Goal: Task Accomplishment & Management: Complete application form

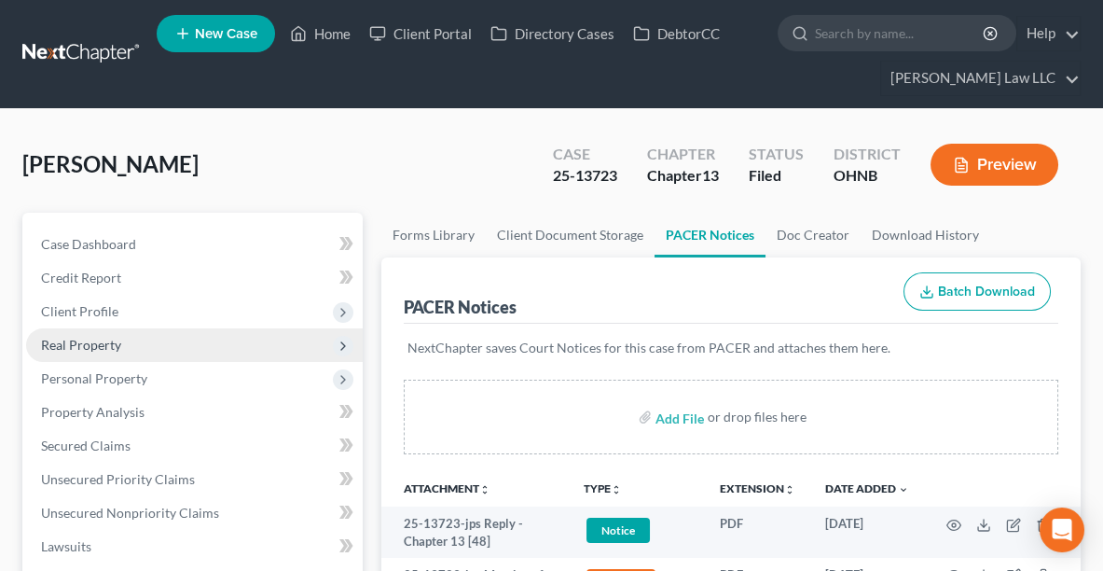
click at [101, 348] on span "Real Property" at bounding box center [81, 345] width 80 height 16
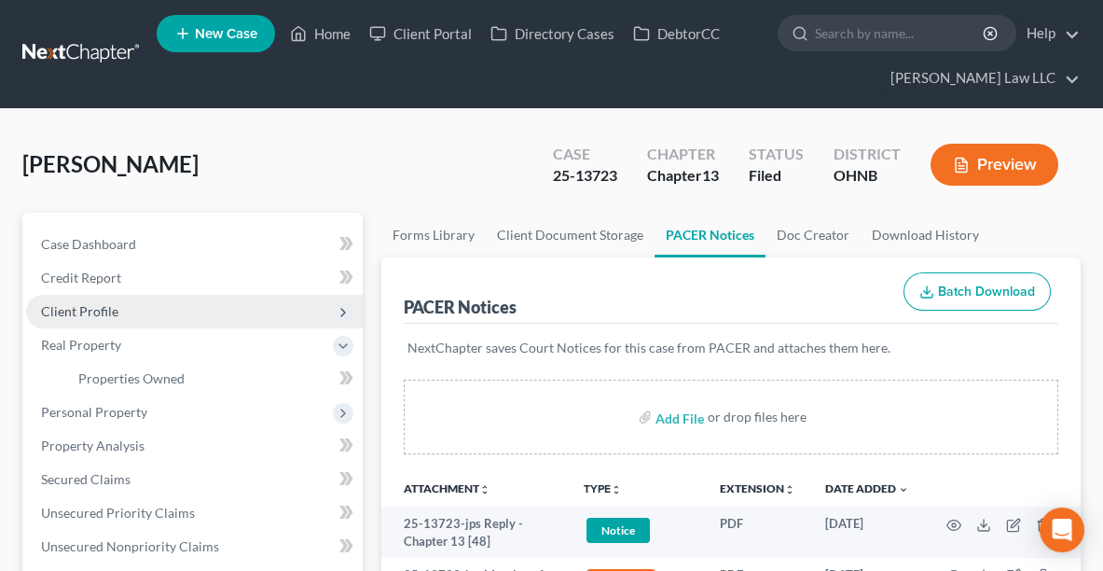
click at [82, 307] on span "Client Profile" at bounding box center [79, 311] width 77 height 16
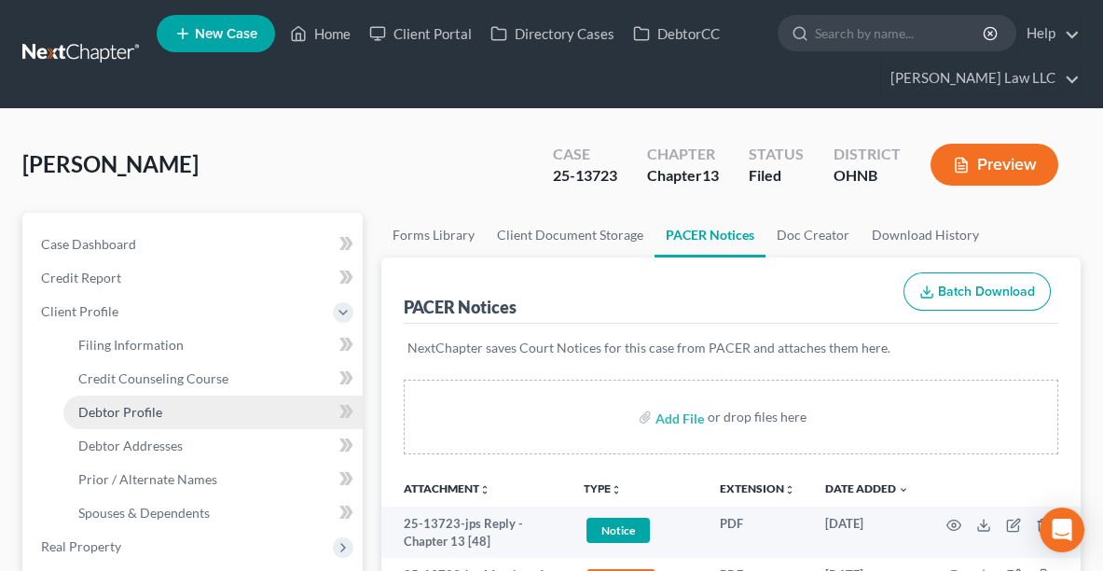
click at [118, 416] on span "Debtor Profile" at bounding box center [120, 412] width 84 height 16
select select "1"
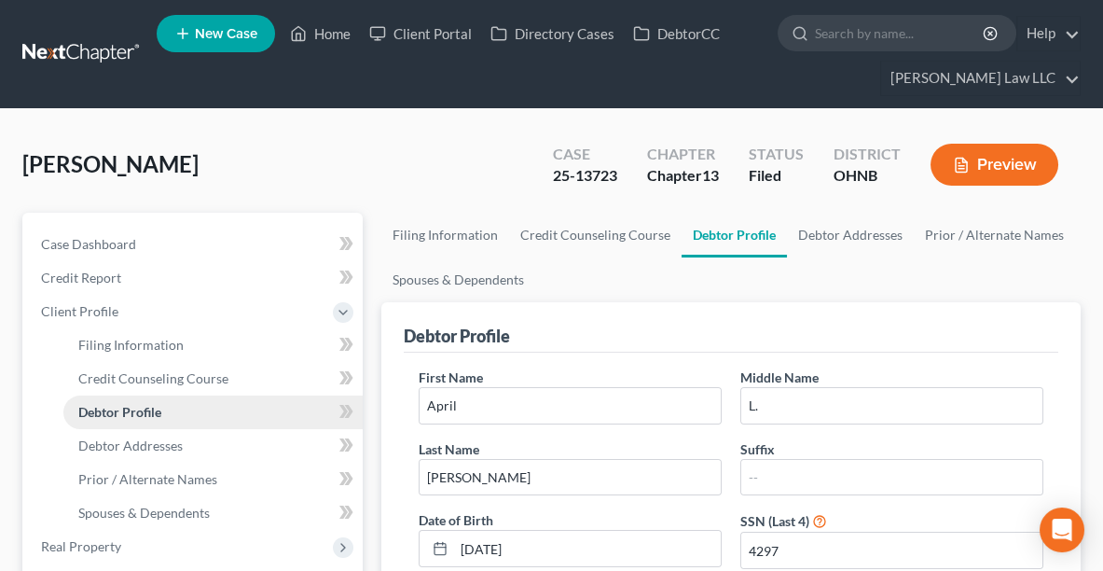
radio input "true"
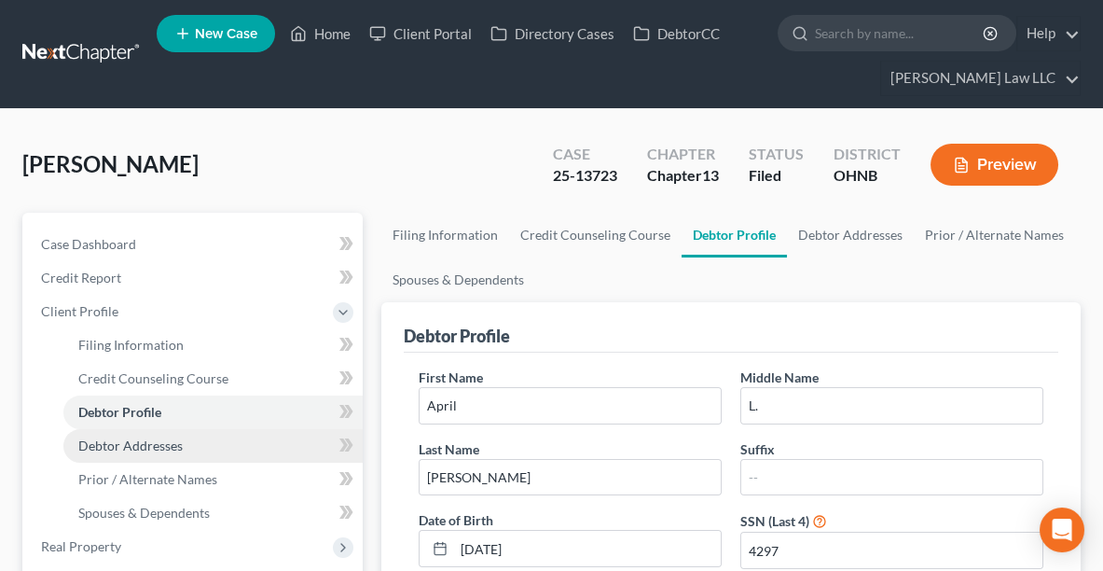
click at [120, 451] on link "Debtor Addresses" at bounding box center [212, 446] width 299 height 34
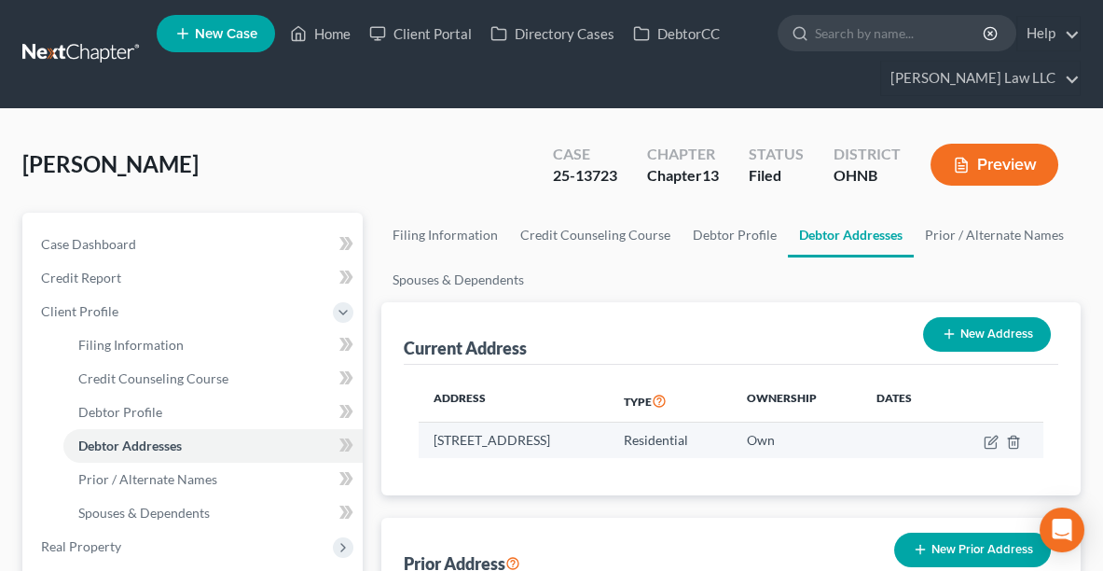
drag, startPoint x: 428, startPoint y: 440, endPoint x: 662, endPoint y: 440, distance: 234.0
click at [609, 440] on td "[STREET_ADDRESS]" at bounding box center [514, 439] width 190 height 35
copy td "[STREET_ADDRESS]"
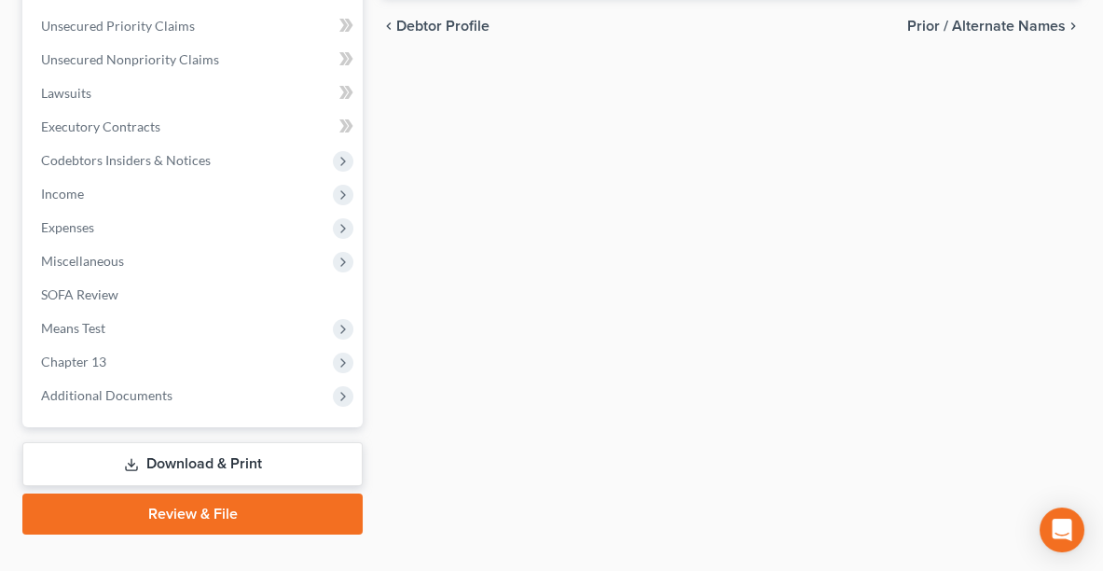
scroll to position [684, 0]
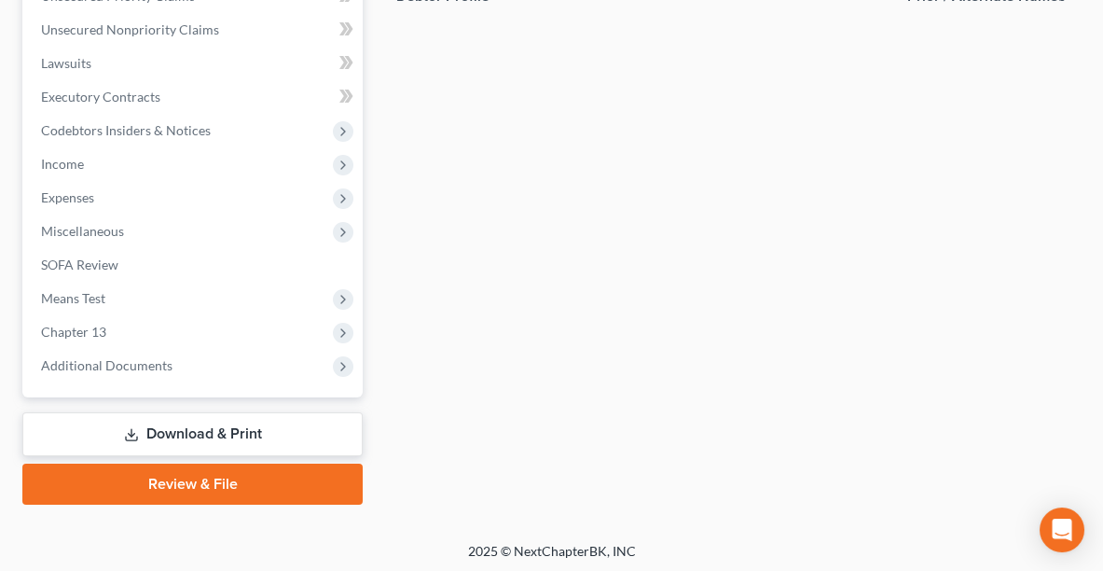
click at [149, 430] on link "Download & Print" at bounding box center [192, 434] width 340 height 44
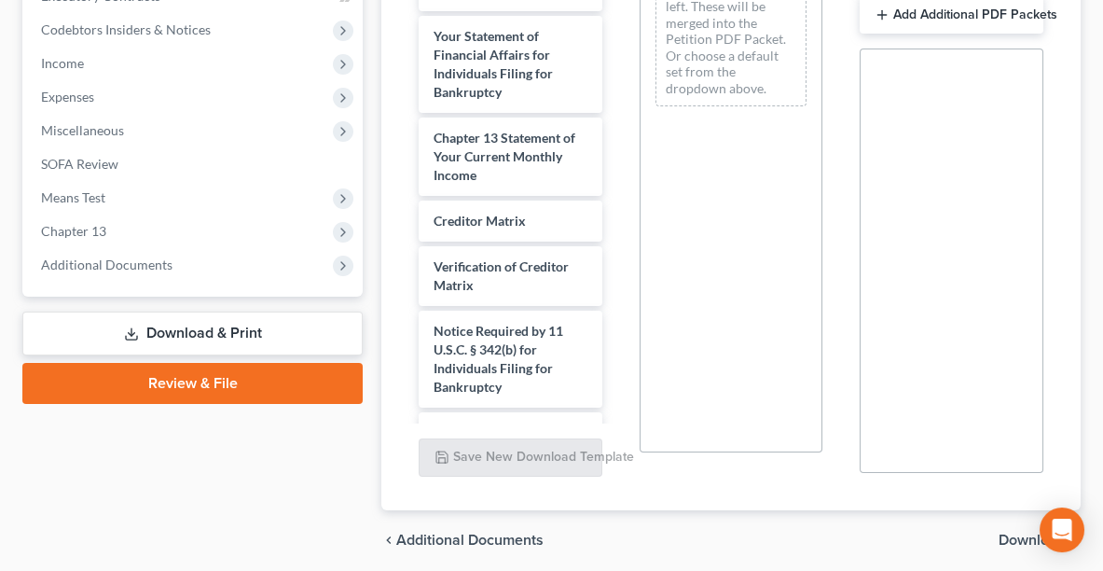
scroll to position [1023, 0]
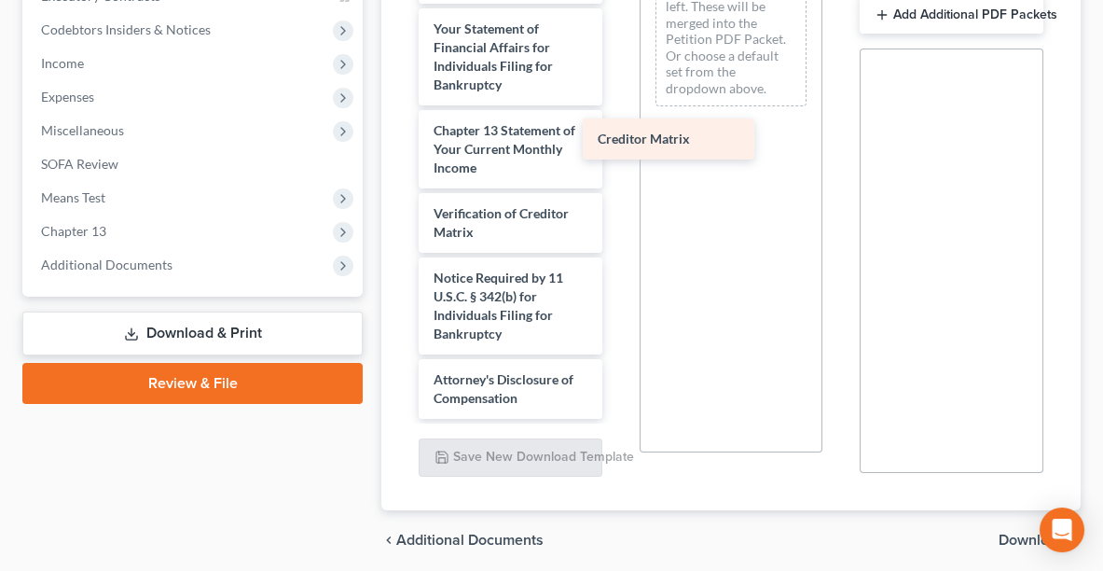
drag, startPoint x: 503, startPoint y: 240, endPoint x: 710, endPoint y: 106, distance: 245.4
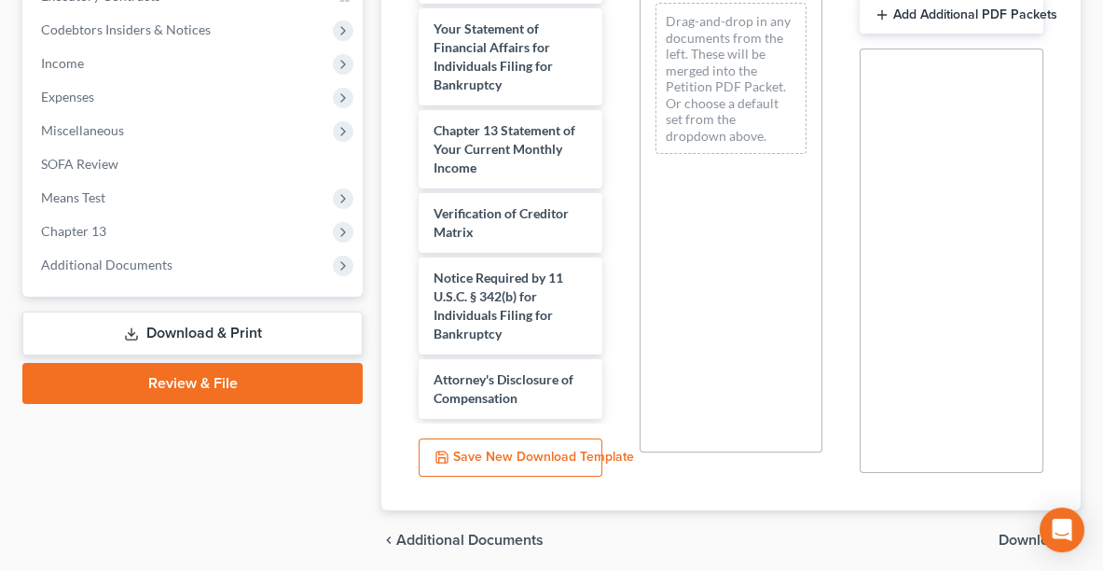
click at [1010, 537] on span "Download" at bounding box center [1032, 539] width 67 height 15
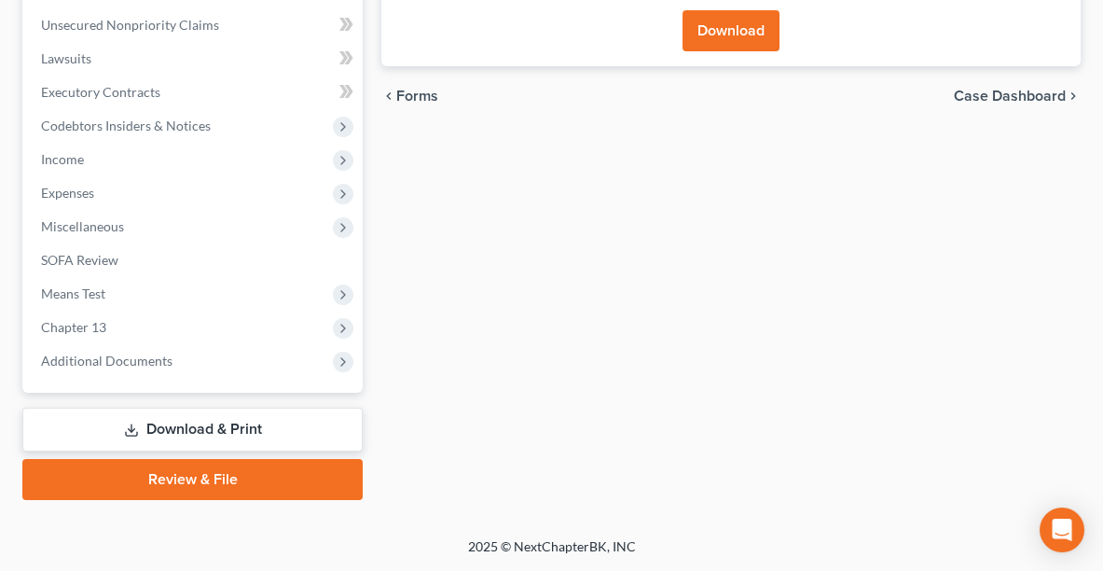
scroll to position [483, 0]
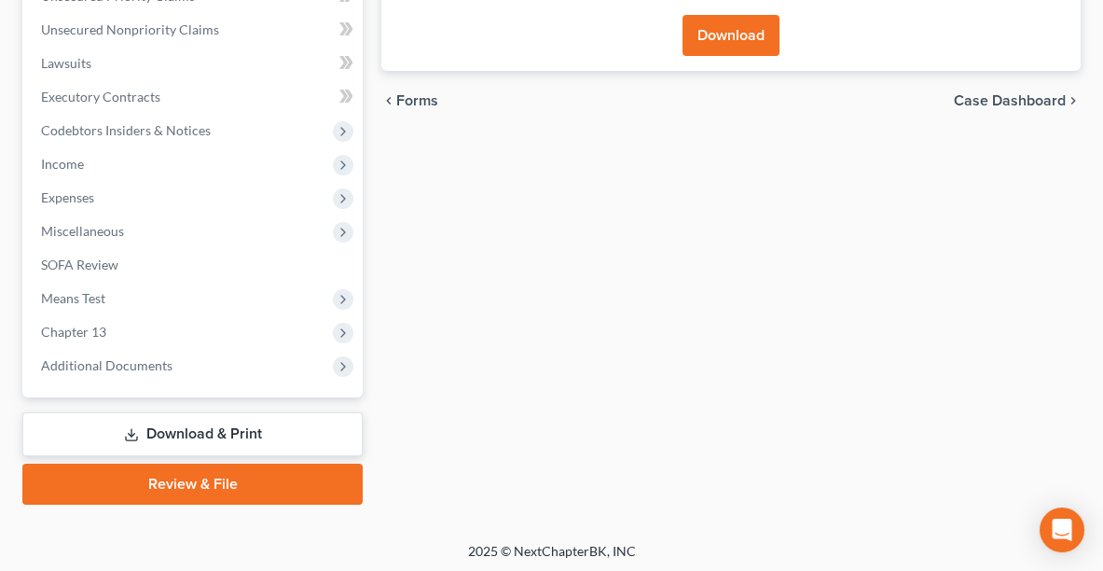
click at [723, 41] on button "Download" at bounding box center [730, 35] width 97 height 41
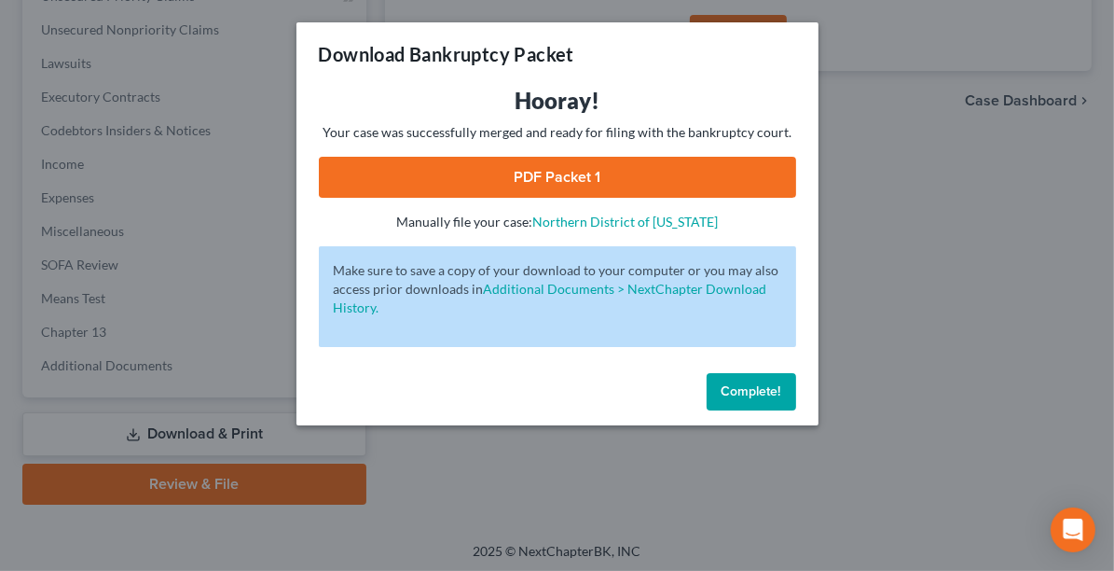
click at [576, 180] on link "PDF Packet 1" at bounding box center [557, 177] width 477 height 41
click at [745, 385] on span "Complete!" at bounding box center [752, 391] width 60 height 16
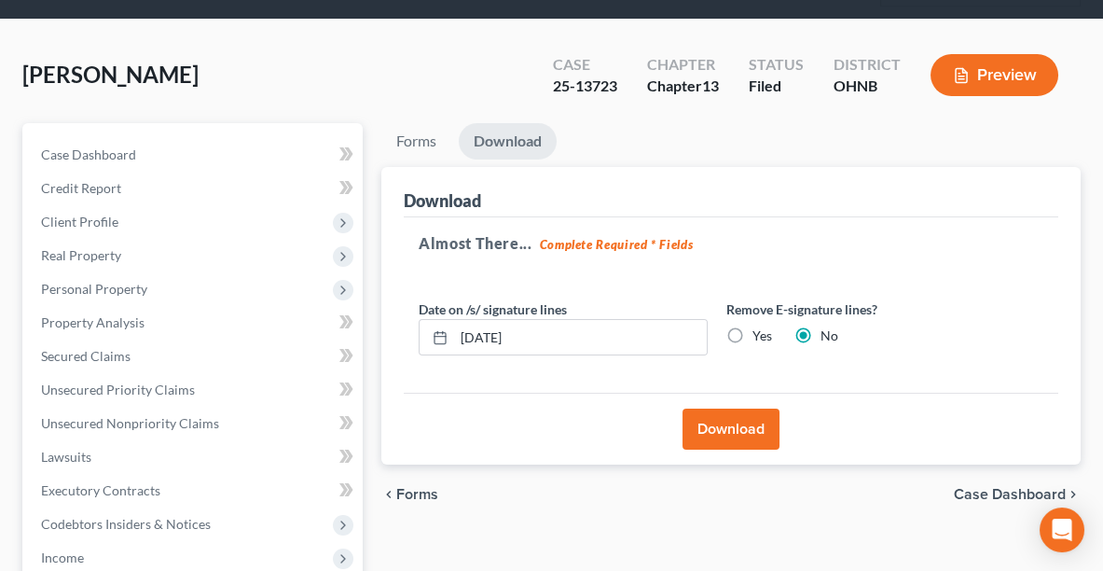
scroll to position [88, 0]
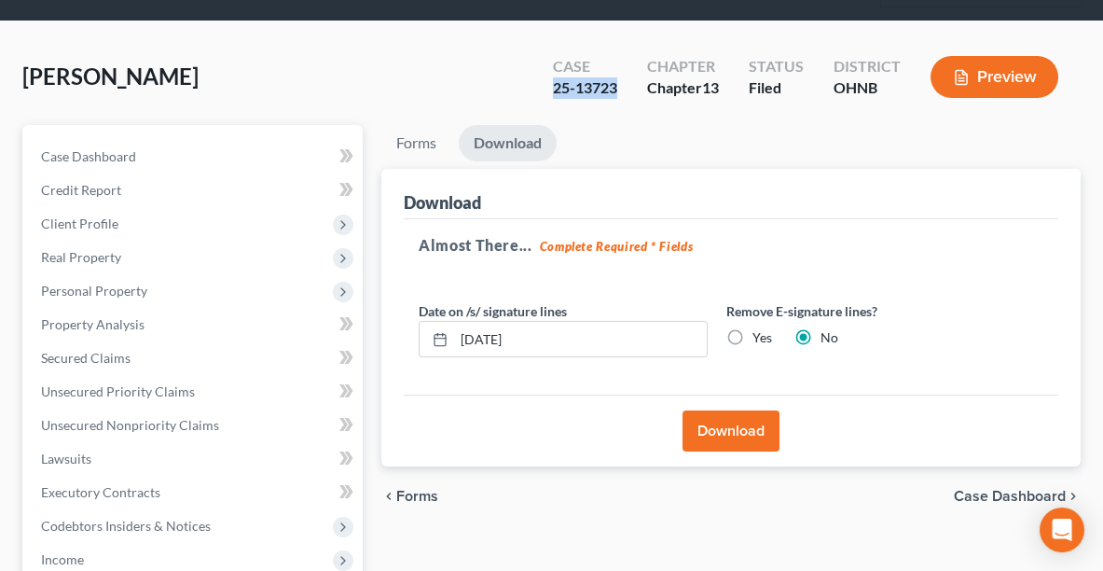
drag, startPoint x: 623, startPoint y: 88, endPoint x: 553, endPoint y: 98, distance: 70.7
click at [553, 98] on div "Case 25-13723" at bounding box center [585, 78] width 94 height 55
copy div "25-13723"
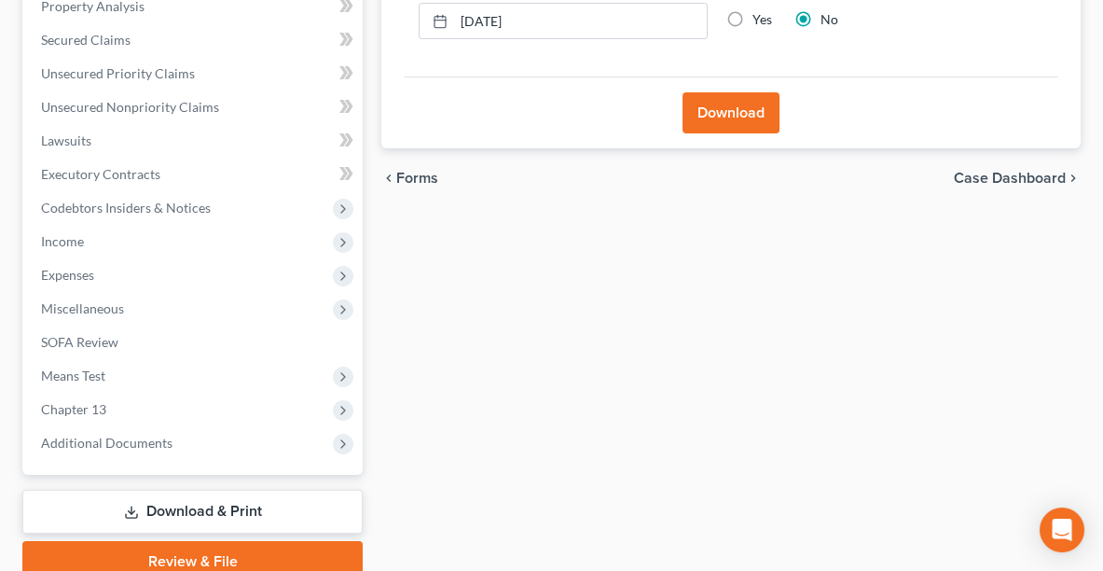
scroll to position [483, 0]
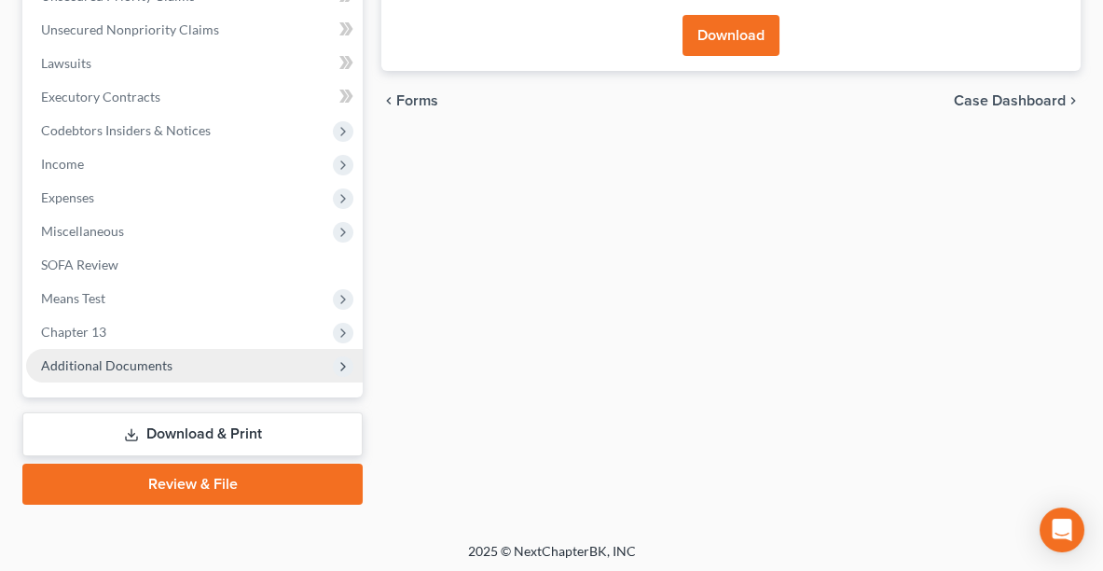
click at [154, 377] on span "Additional Documents" at bounding box center [194, 366] width 337 height 34
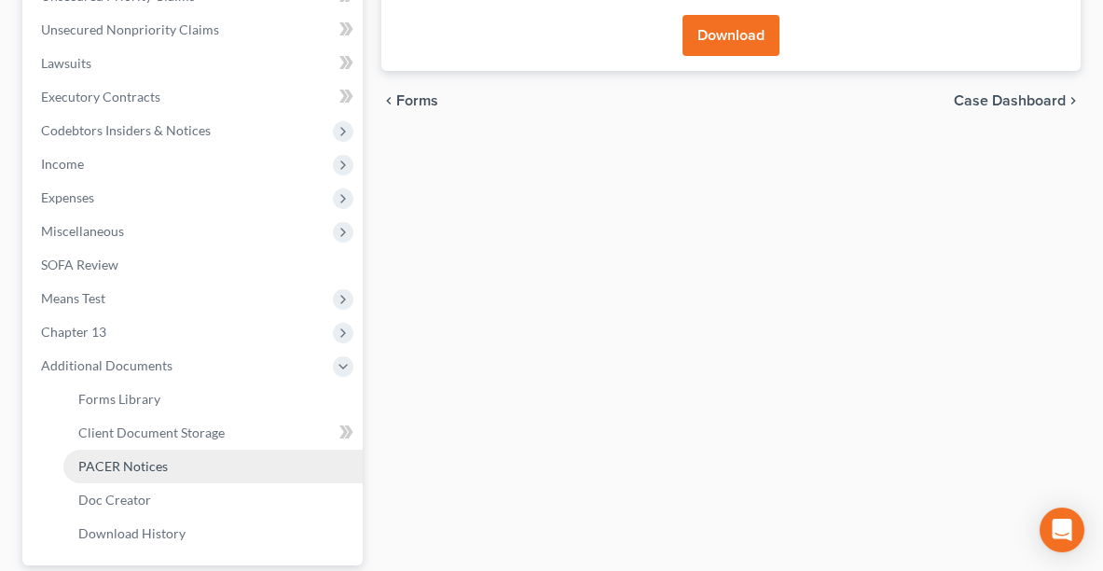
click at [145, 462] on span "PACER Notices" at bounding box center [123, 466] width 90 height 16
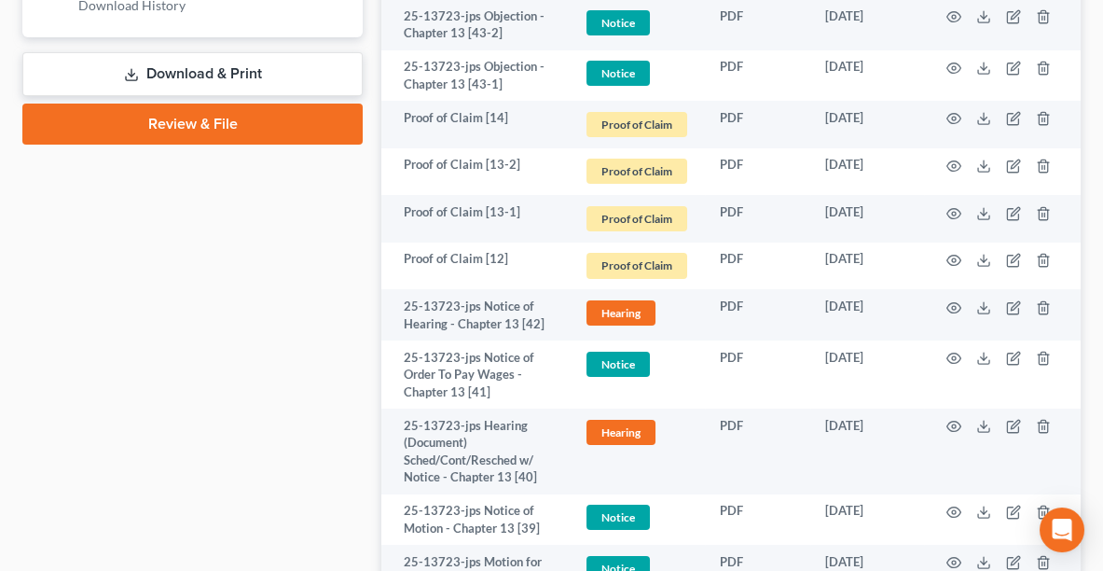
scroll to position [1161, 0]
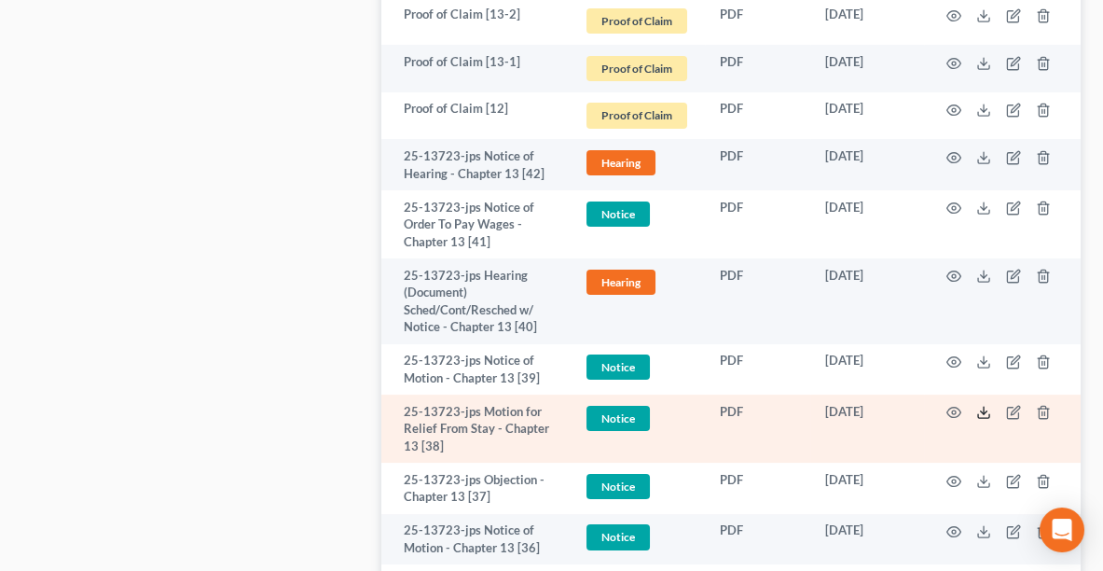
click at [986, 411] on polyline at bounding box center [984, 412] width 7 height 3
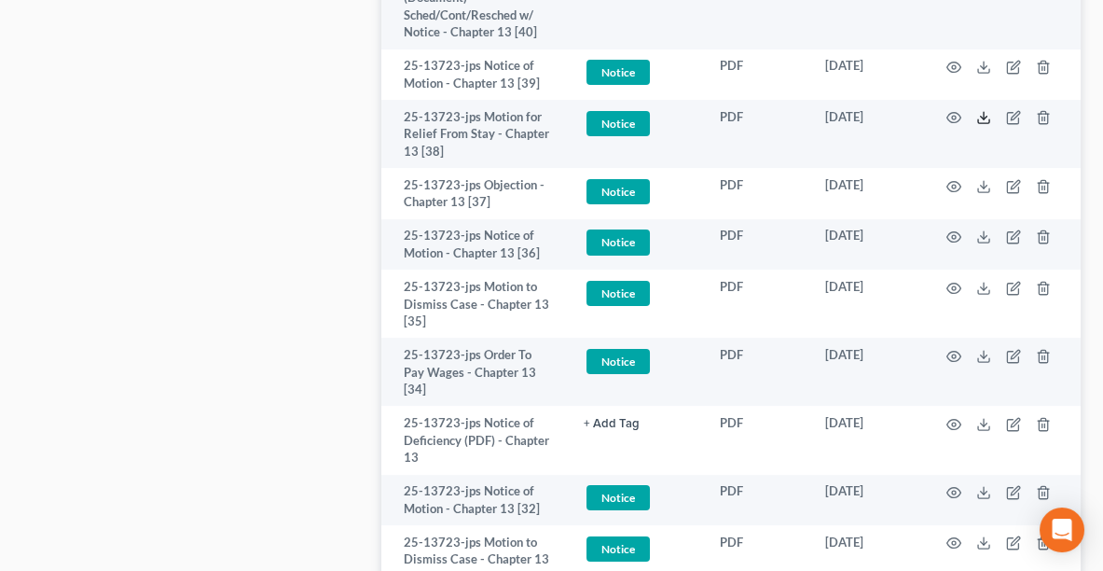
scroll to position [0, 0]
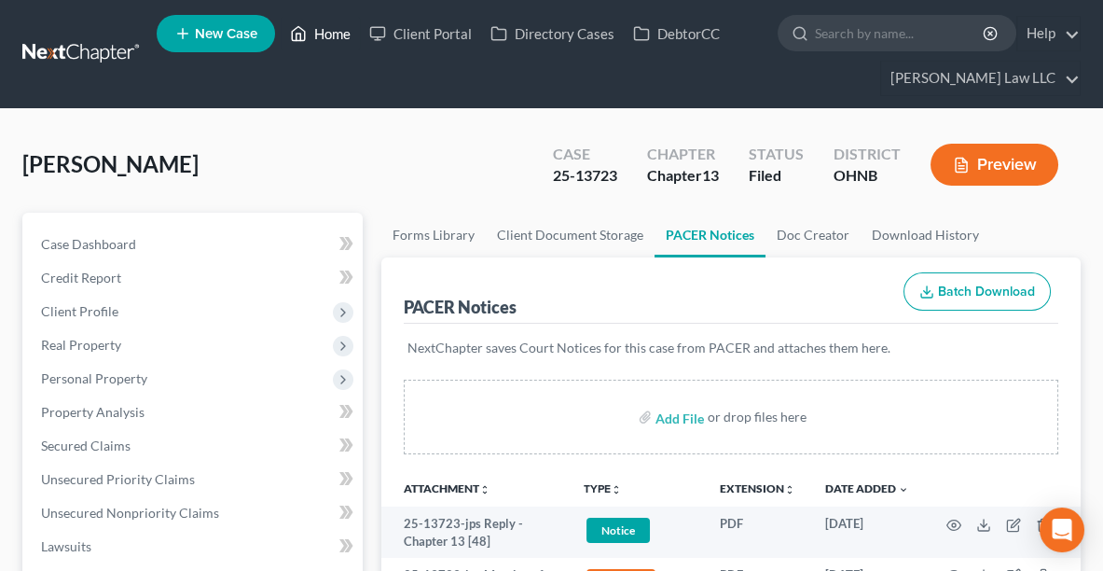
click at [324, 32] on link "Home" at bounding box center [320, 34] width 79 height 34
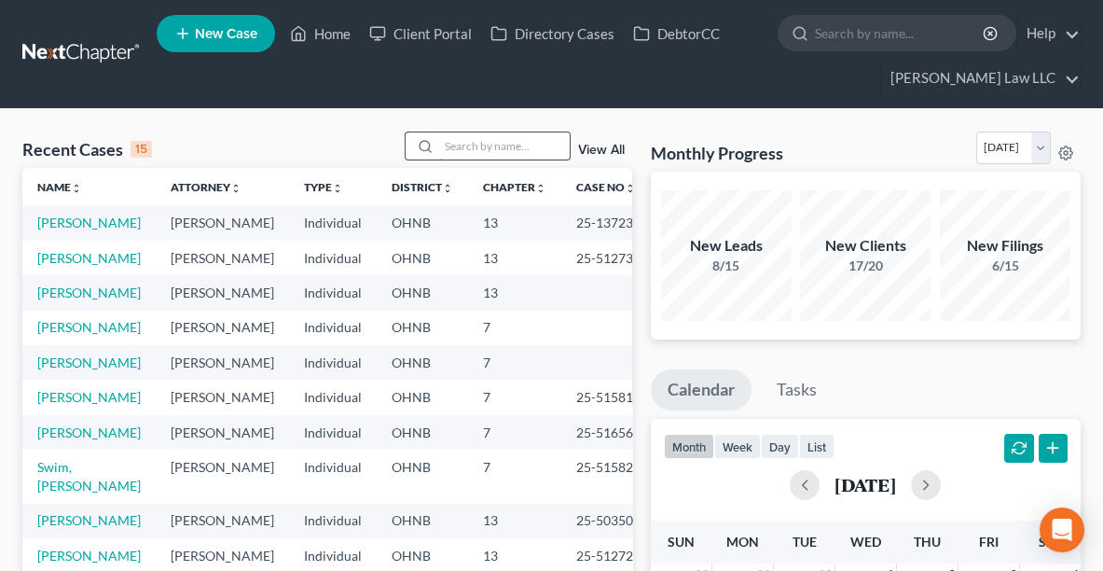
click at [470, 145] on input "search" at bounding box center [504, 145] width 131 height 27
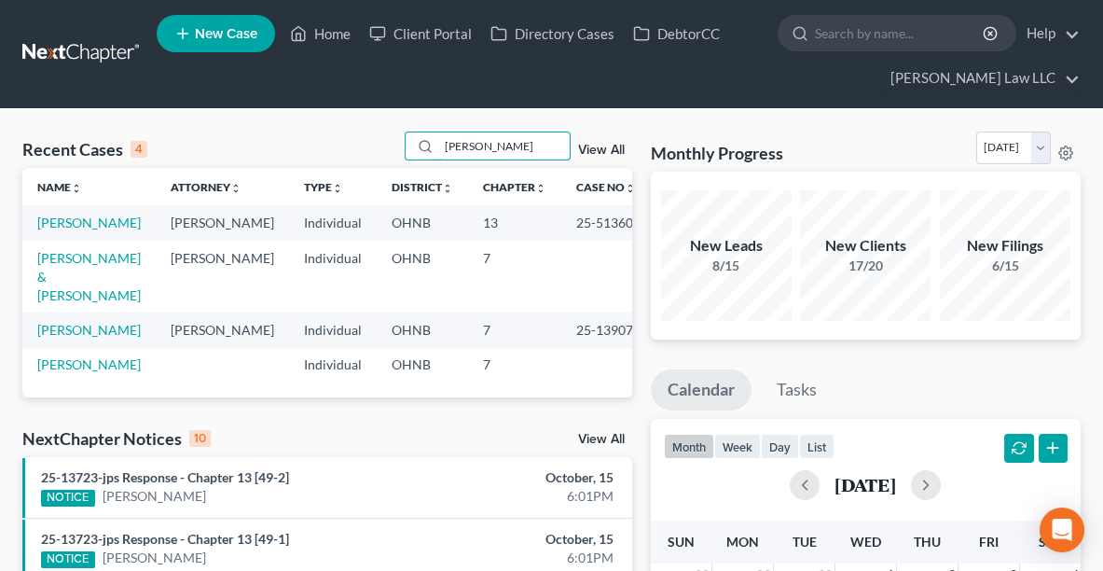
type input "[PERSON_NAME]"
click at [68, 220] on link "[PERSON_NAME]" at bounding box center [88, 222] width 103 height 16
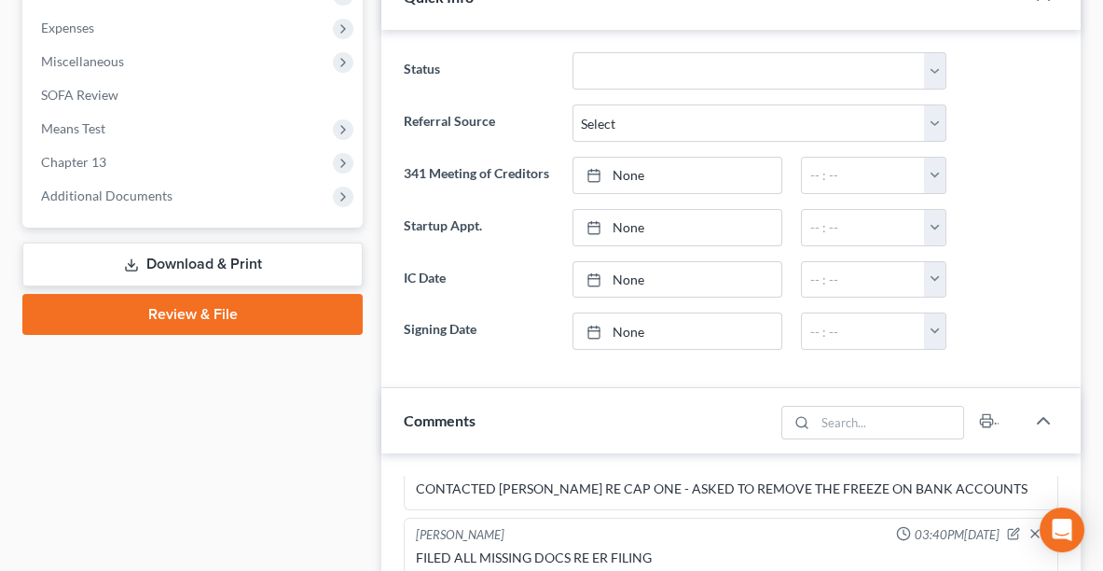
scroll to position [655, 0]
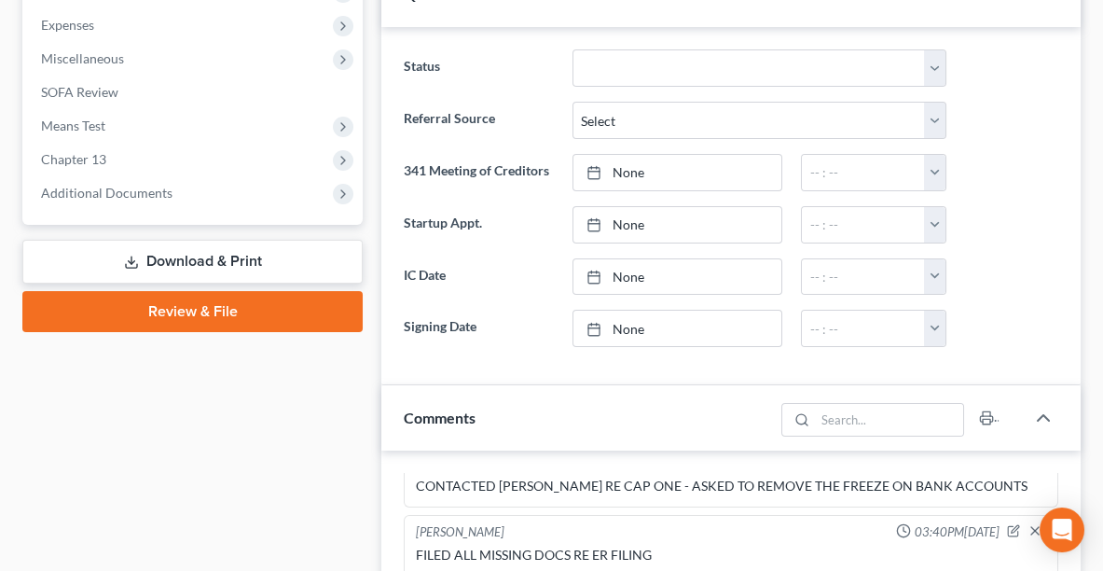
click at [183, 260] on link "Download & Print" at bounding box center [192, 262] width 340 height 44
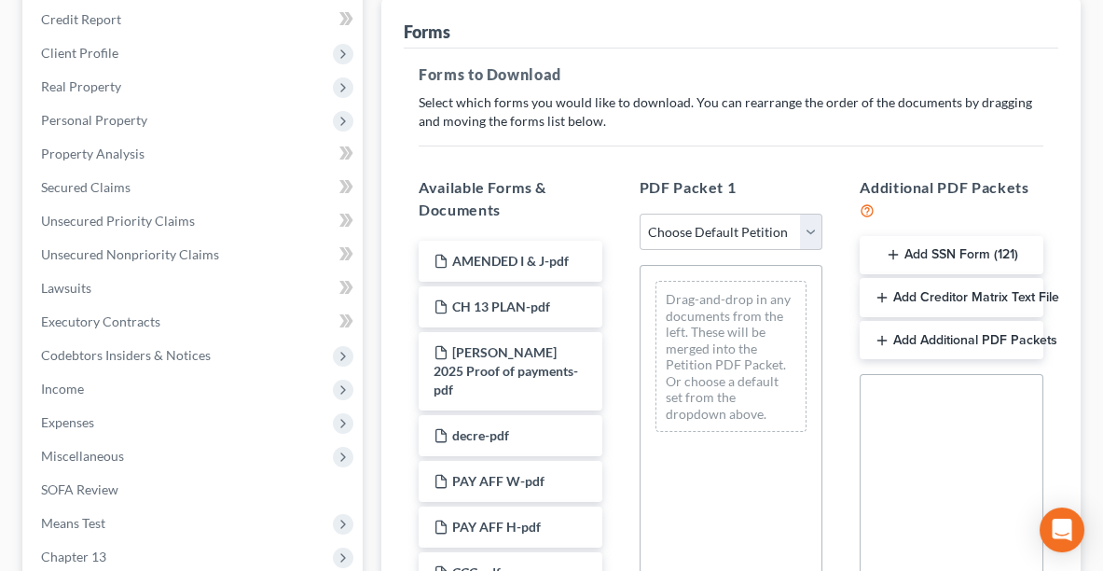
scroll to position [271, 0]
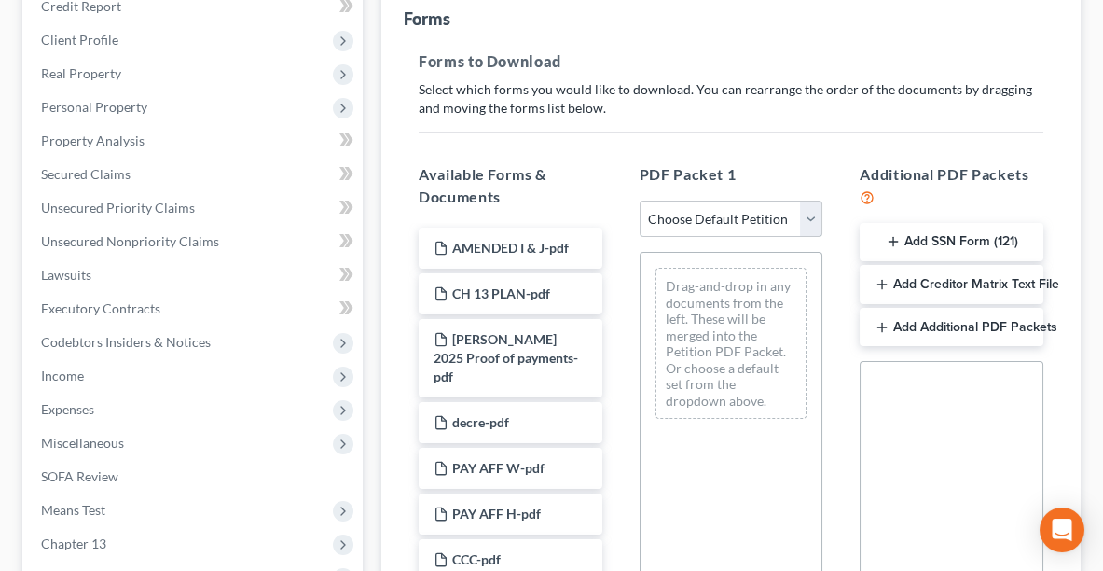
click at [735, 221] on select "Choose Default Petition PDF Packet Complete Bankruptcy Petition (all forms and …" at bounding box center [732, 218] width 184 height 37
select select "2"
click at [640, 200] on select "Choose Default Petition PDF Packet Complete Bankruptcy Petition (all forms and …" at bounding box center [732, 218] width 184 height 37
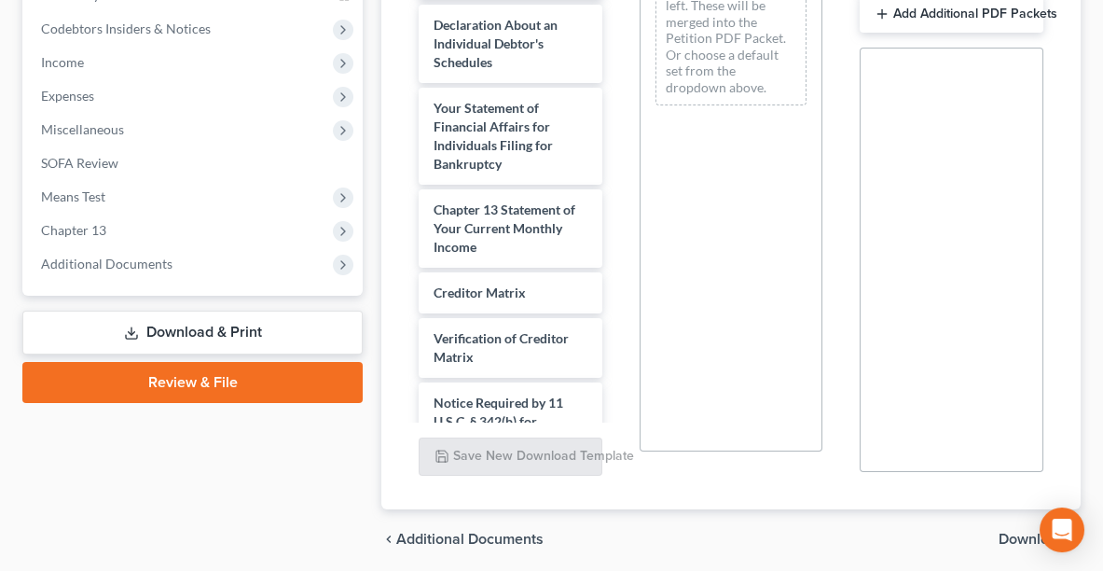
scroll to position [569, 0]
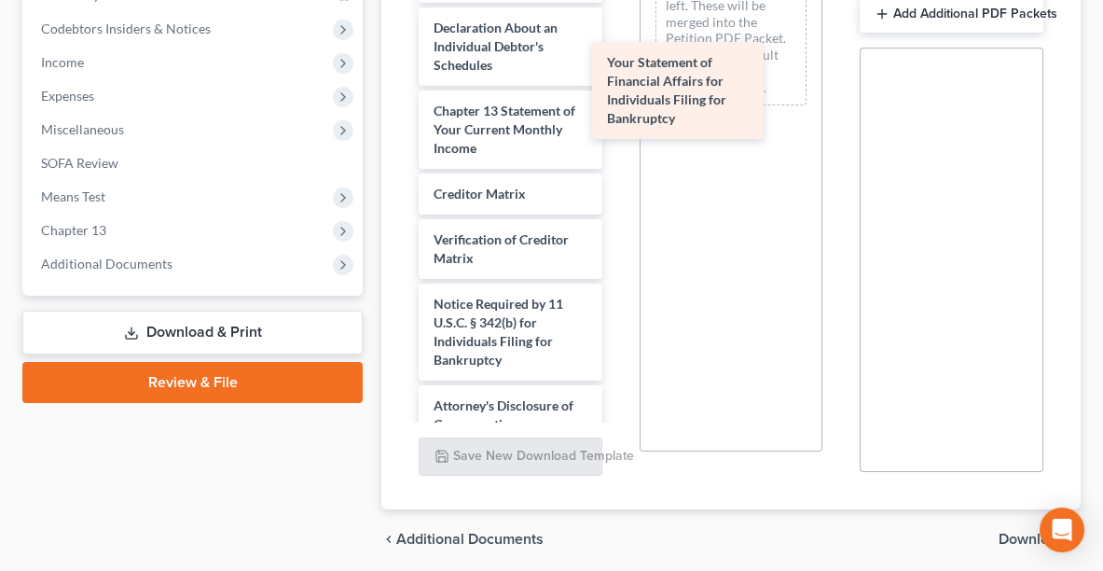
drag, startPoint x: 528, startPoint y: 187, endPoint x: 701, endPoint y: 106, distance: 191.5
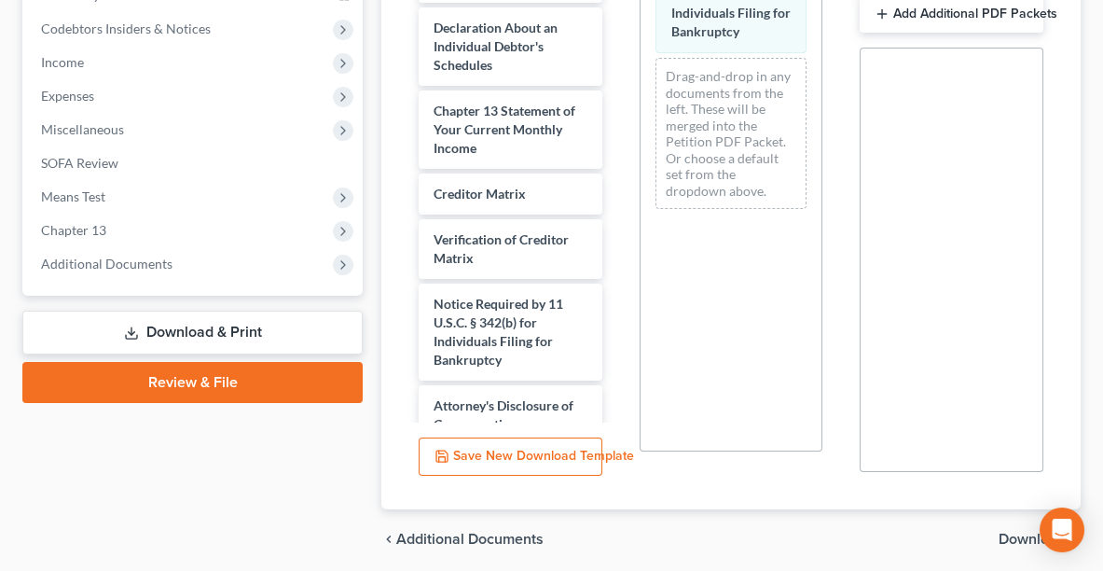
click at [1009, 531] on span "Download" at bounding box center [1032, 538] width 67 height 15
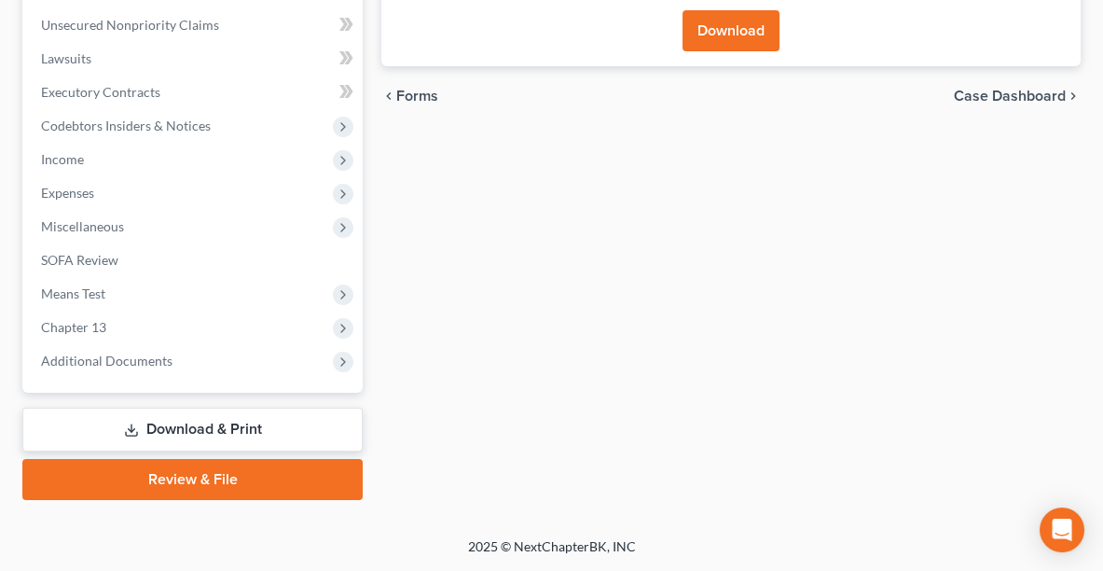
scroll to position [483, 0]
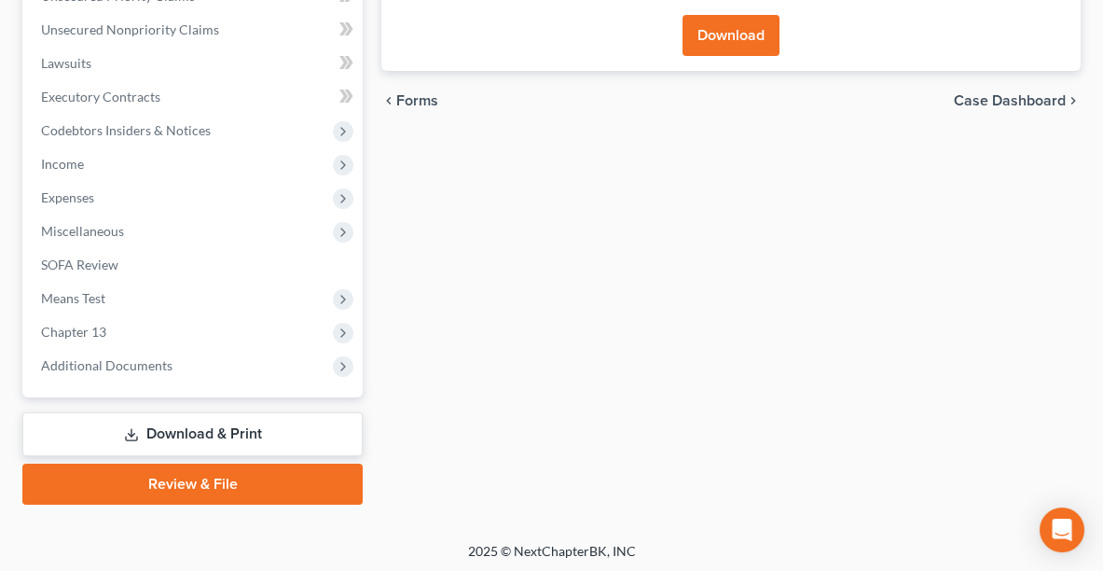
click at [742, 31] on button "Download" at bounding box center [730, 35] width 97 height 41
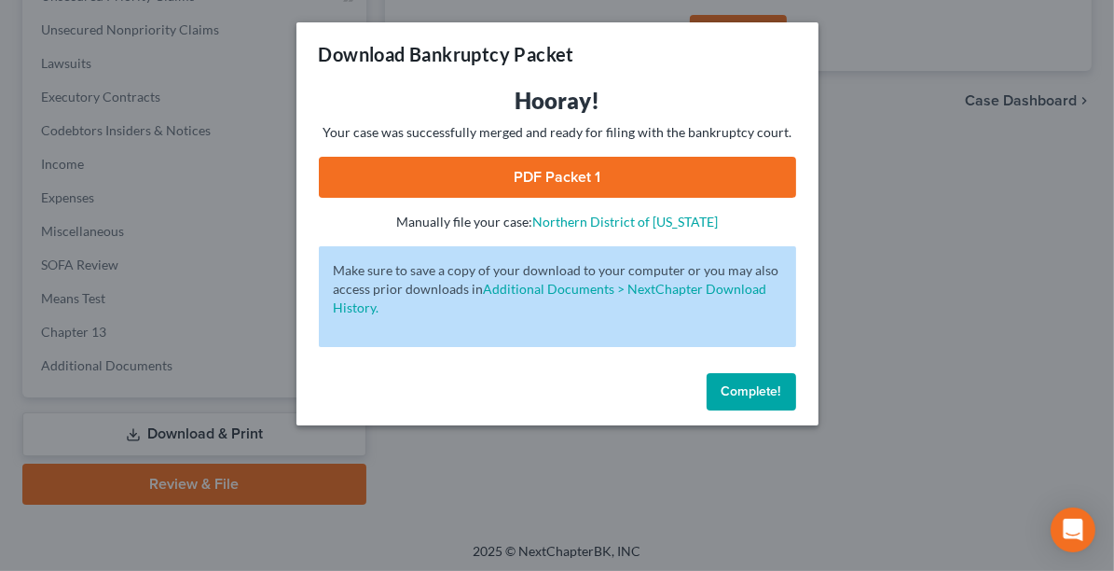
click at [607, 174] on link "PDF Packet 1" at bounding box center [557, 177] width 477 height 41
click at [727, 403] on button "Complete!" at bounding box center [752, 391] width 90 height 37
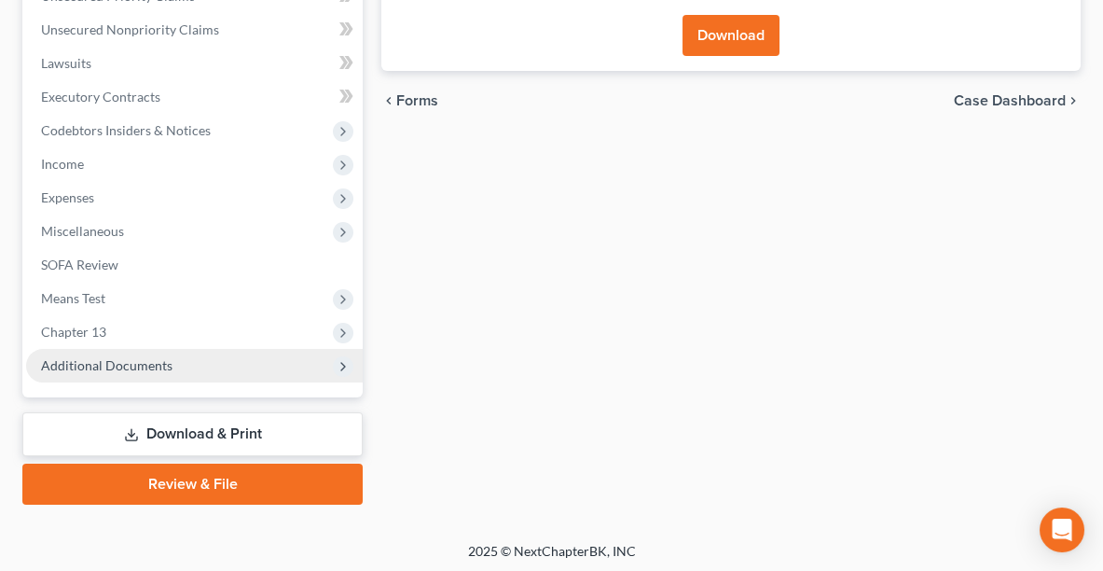
click at [144, 357] on span "Additional Documents" at bounding box center [106, 365] width 131 height 16
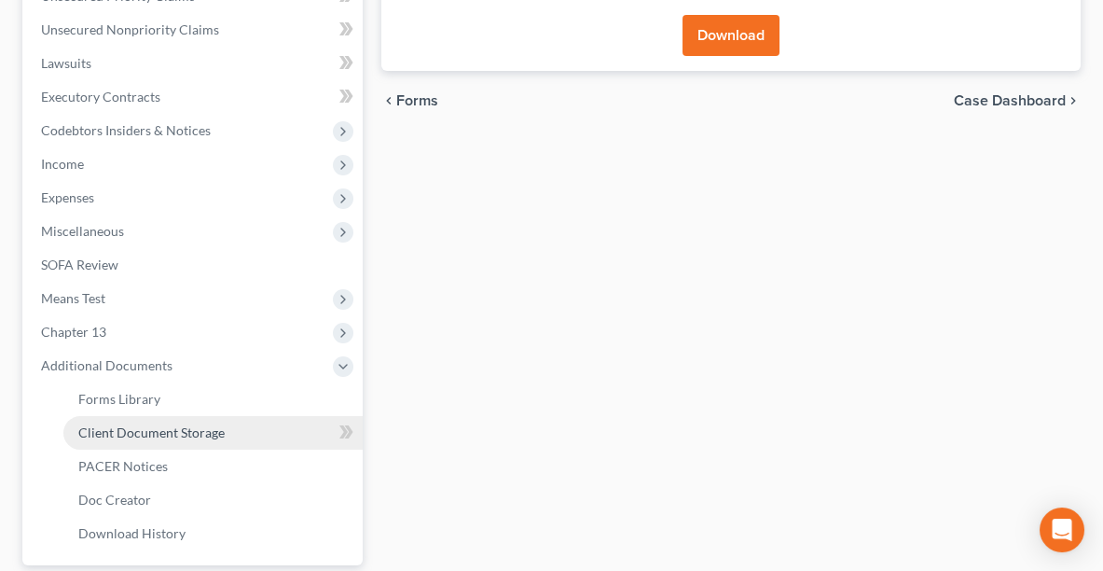
click at [138, 433] on span "Client Document Storage" at bounding box center [151, 432] width 146 height 16
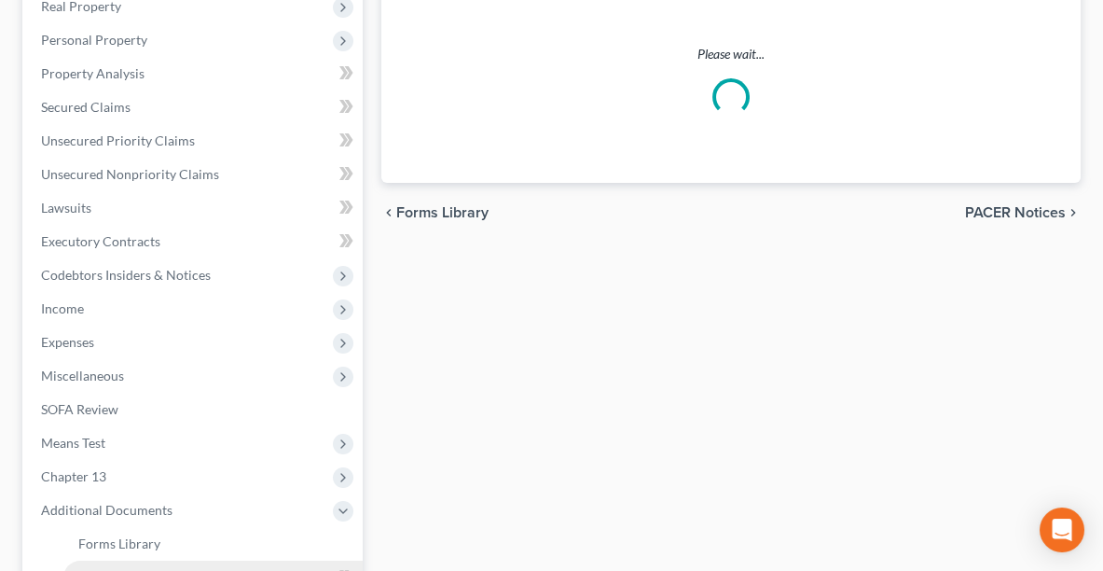
select select "5"
select select "20"
select select "16"
select select "20"
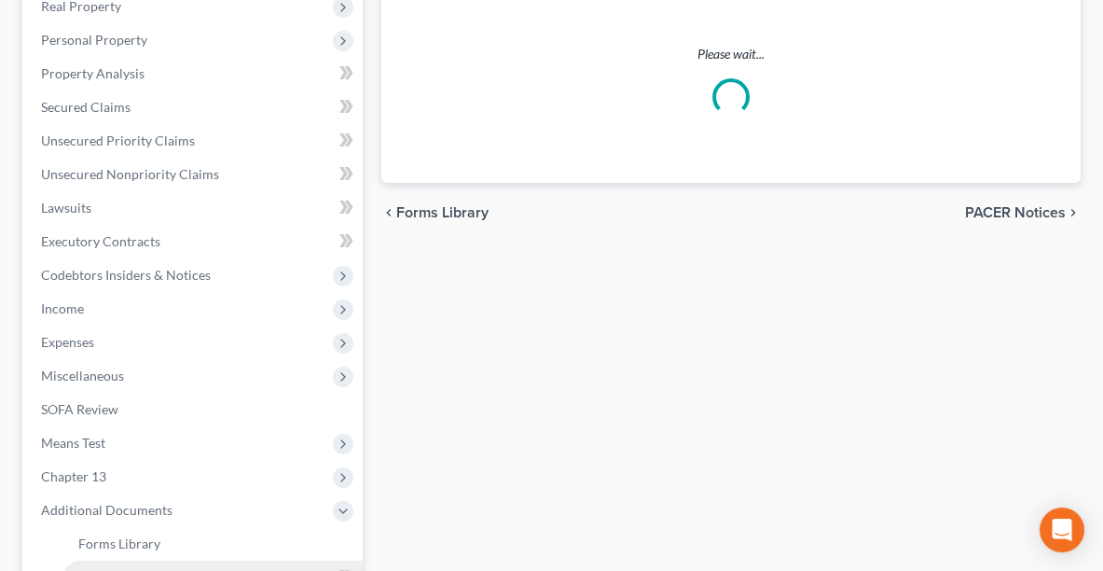
select select "11"
select select "3"
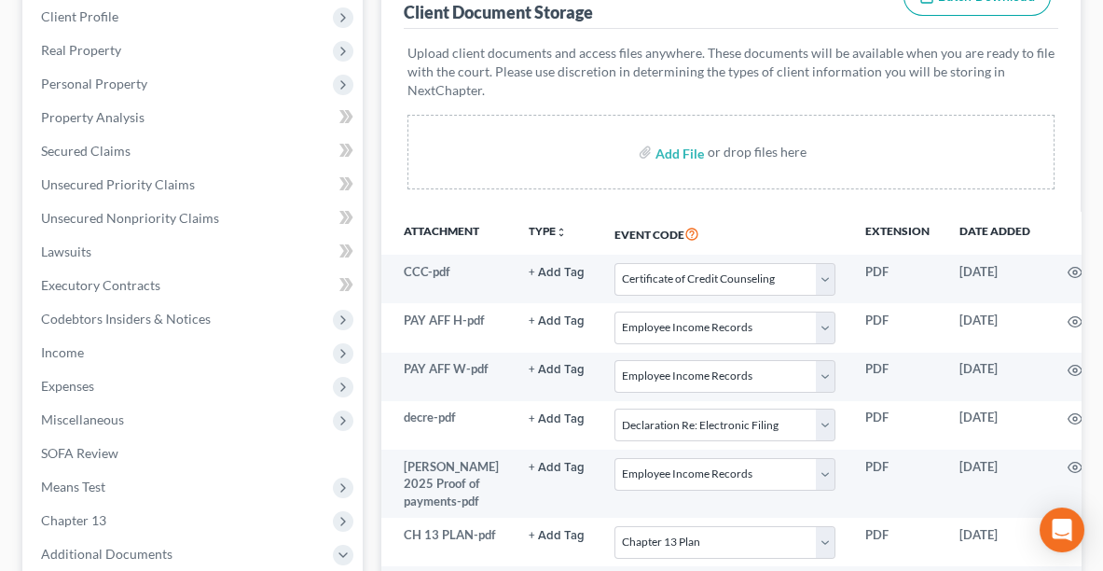
scroll to position [308, 0]
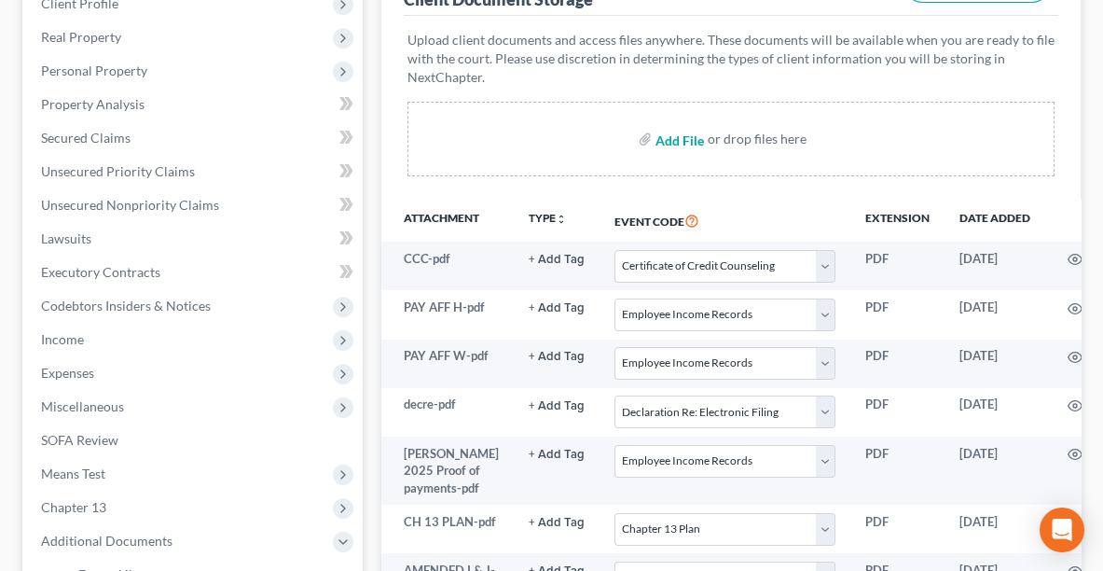
click at [681, 135] on input "file" at bounding box center [677, 139] width 45 height 34
type input "C:\fakepath\AMENDED SOFA.pdf"
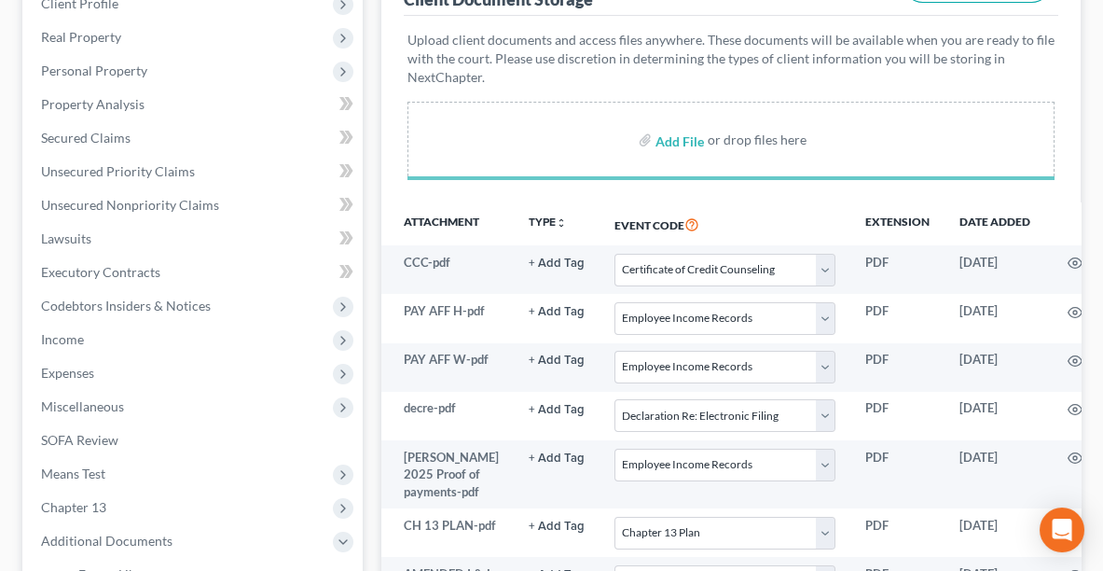
select select "5"
select select "20"
select select "16"
select select "20"
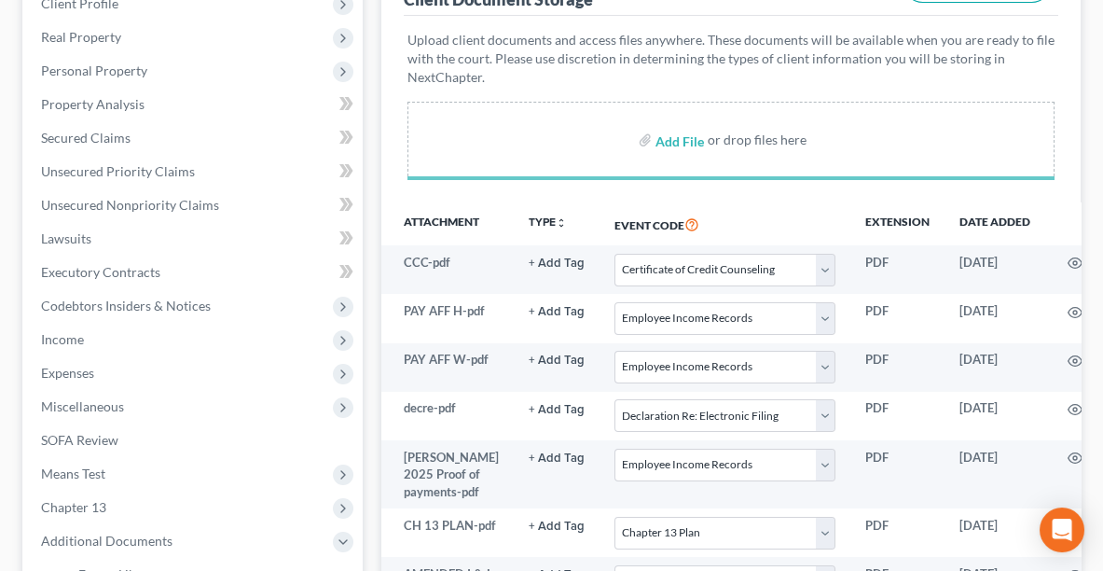
select select "11"
select select "3"
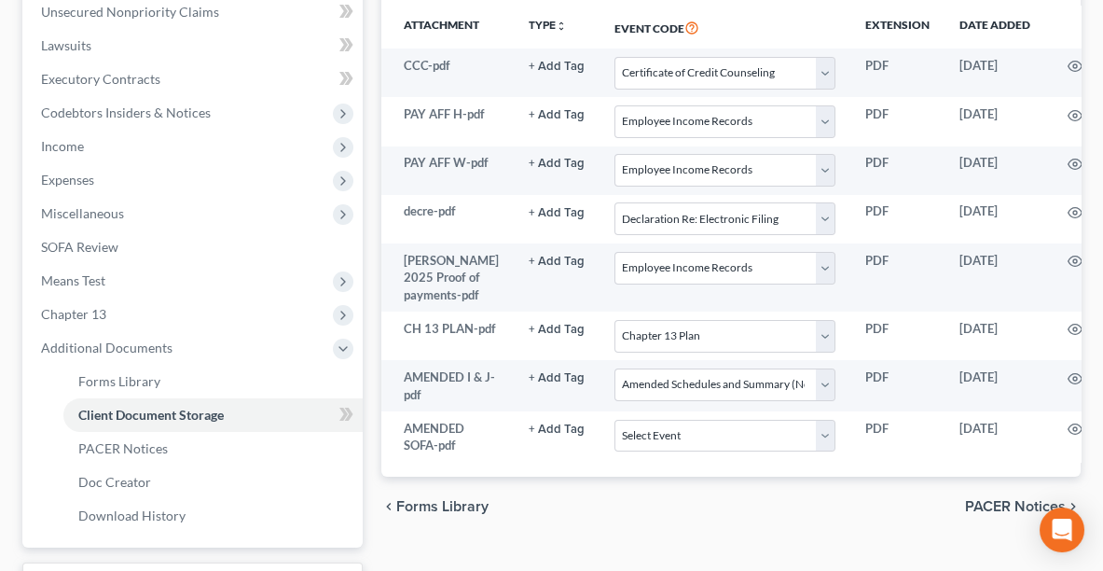
scroll to position [578, 0]
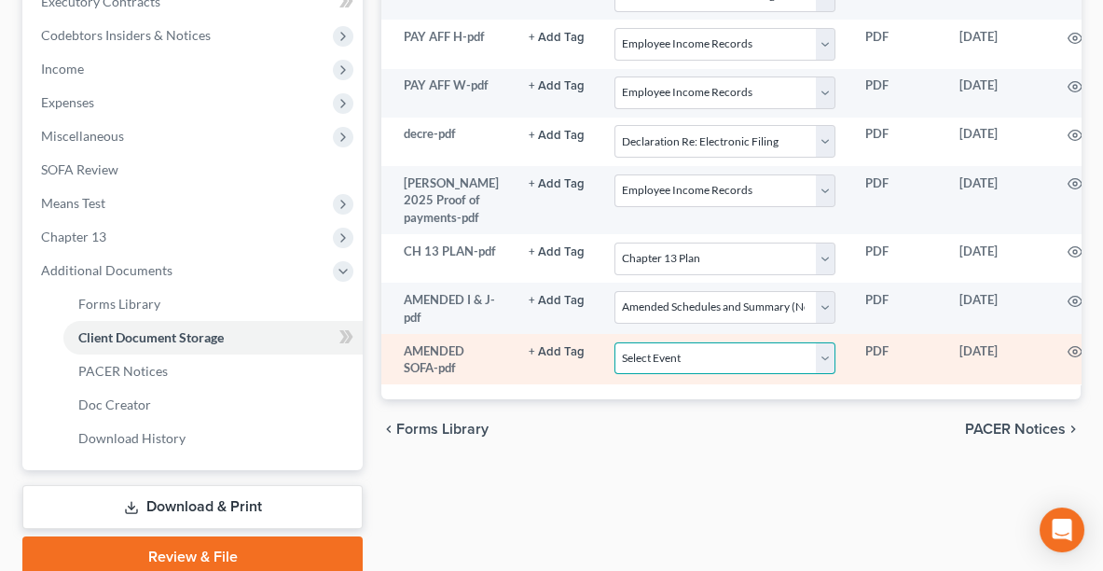
click at [751, 375] on select "Select Event 20 Largest Unsecured Creditors Amended List of Creditors (Fee) Ame…" at bounding box center [724, 358] width 221 height 33
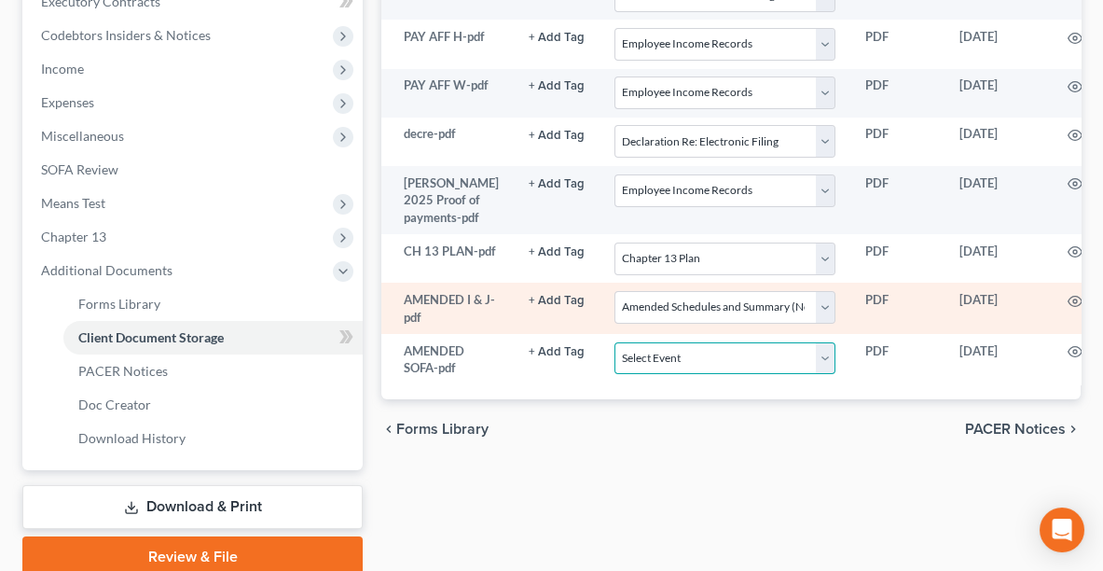
select select "37"
click at [614, 360] on select "Select Event 20 Largest Unsecured Creditors Amended List of Creditors (Fee) Ame…" at bounding box center [724, 358] width 221 height 33
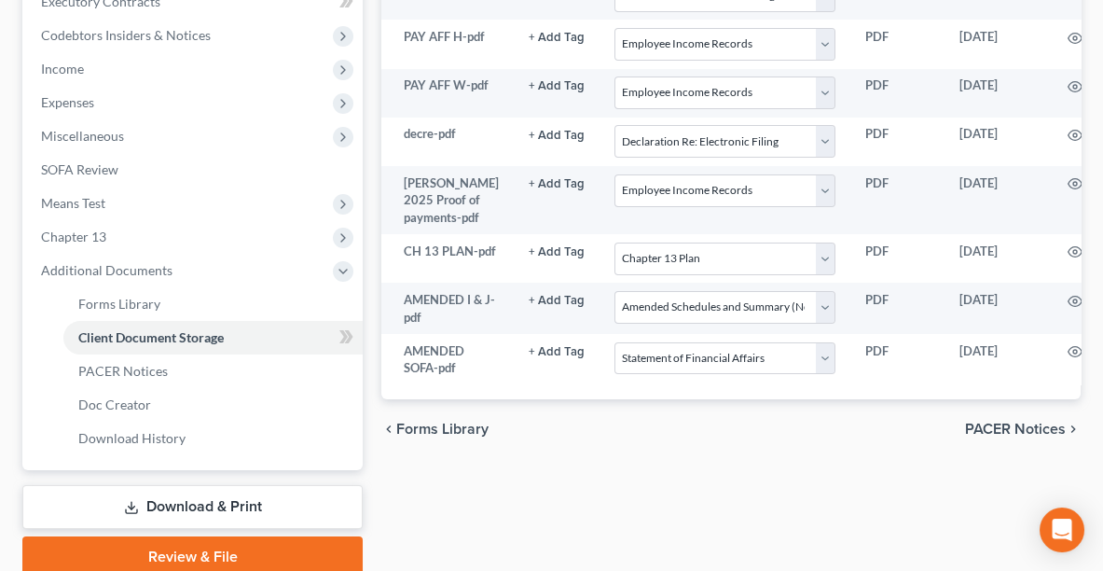
click at [174, 554] on link "Review & File" at bounding box center [192, 556] width 340 height 41
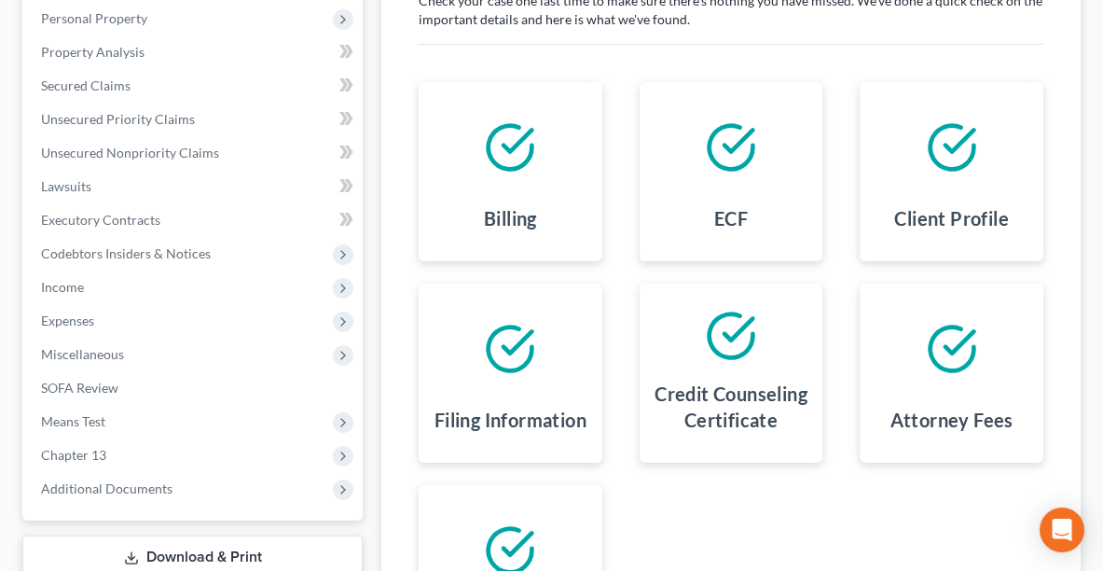
scroll to position [628, 0]
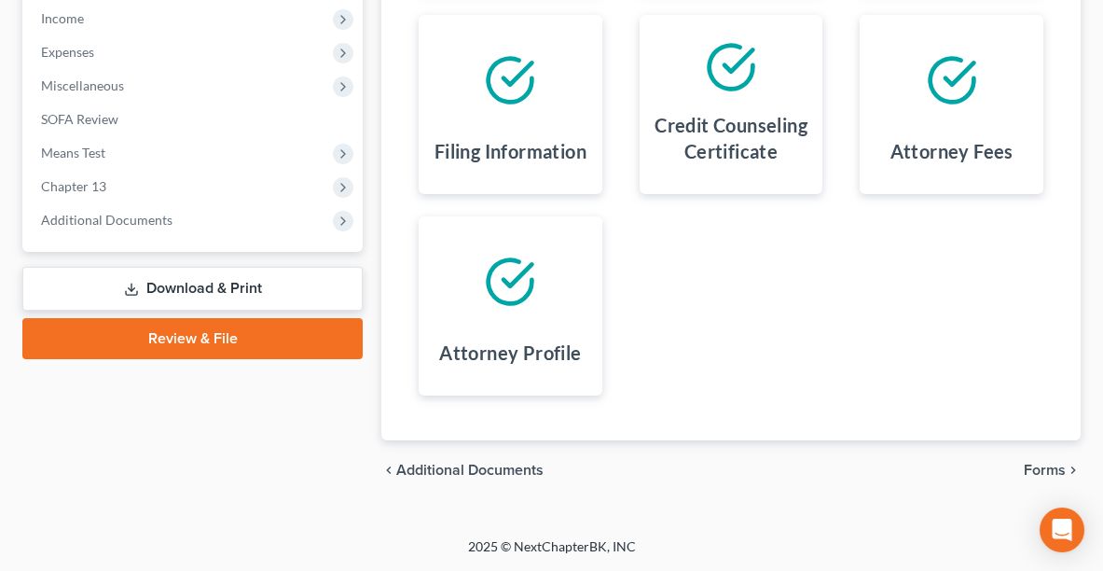
click at [1047, 464] on span "Forms" at bounding box center [1045, 469] width 42 height 15
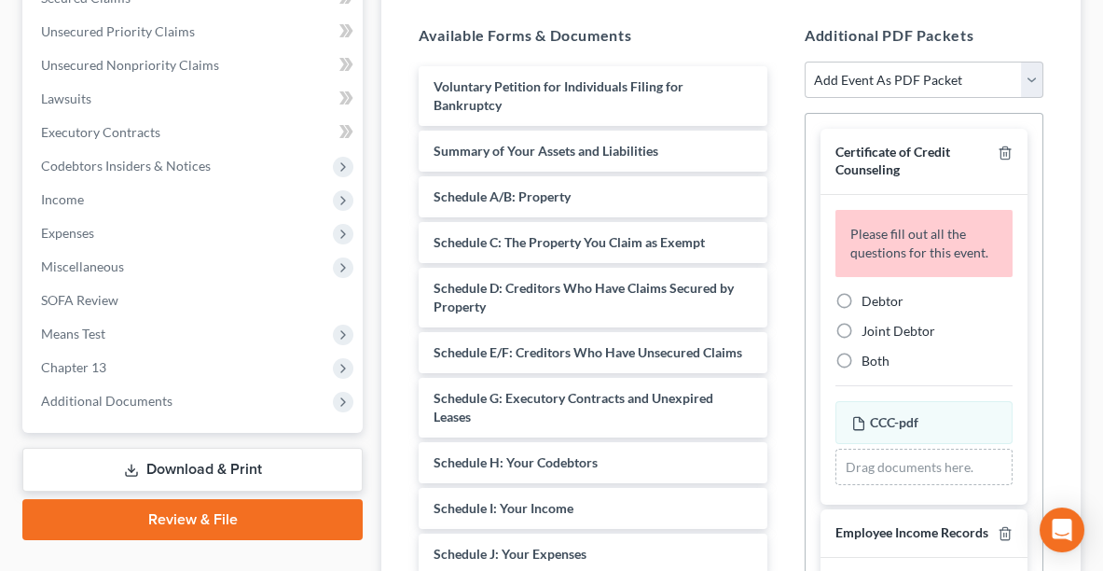
scroll to position [444, 0]
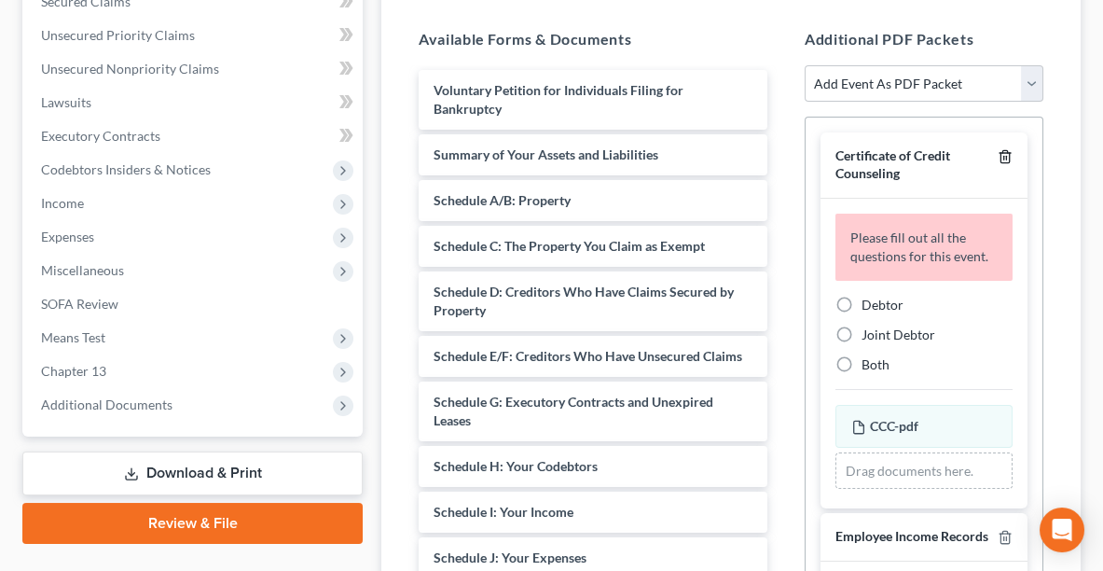
click at [1000, 151] on icon "button" at bounding box center [1004, 157] width 8 height 12
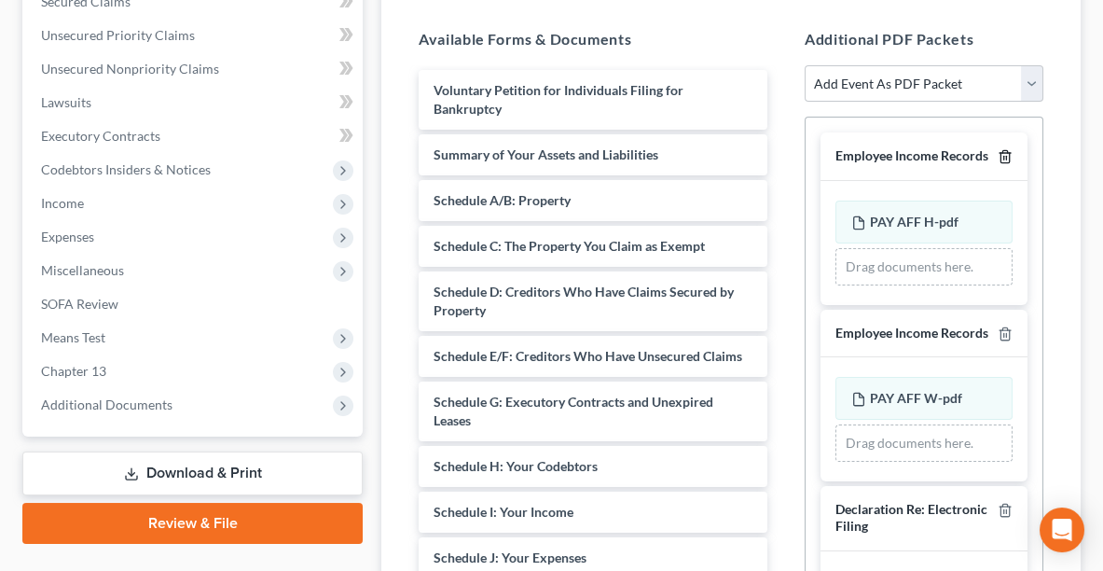
click at [1000, 151] on icon "button" at bounding box center [1004, 157] width 8 height 12
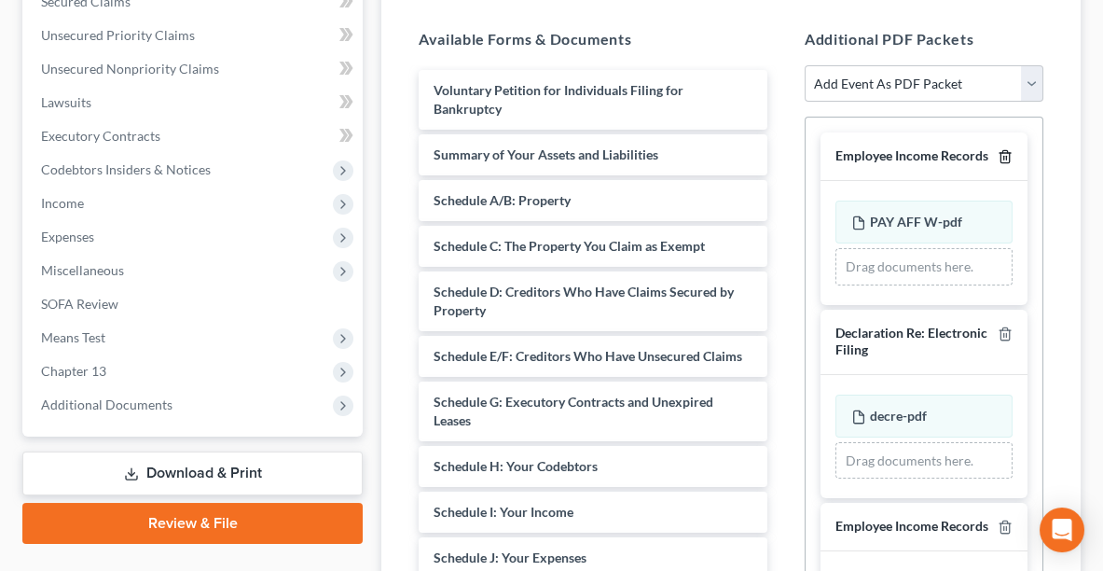
click at [1000, 151] on icon "button" at bounding box center [1004, 157] width 8 height 12
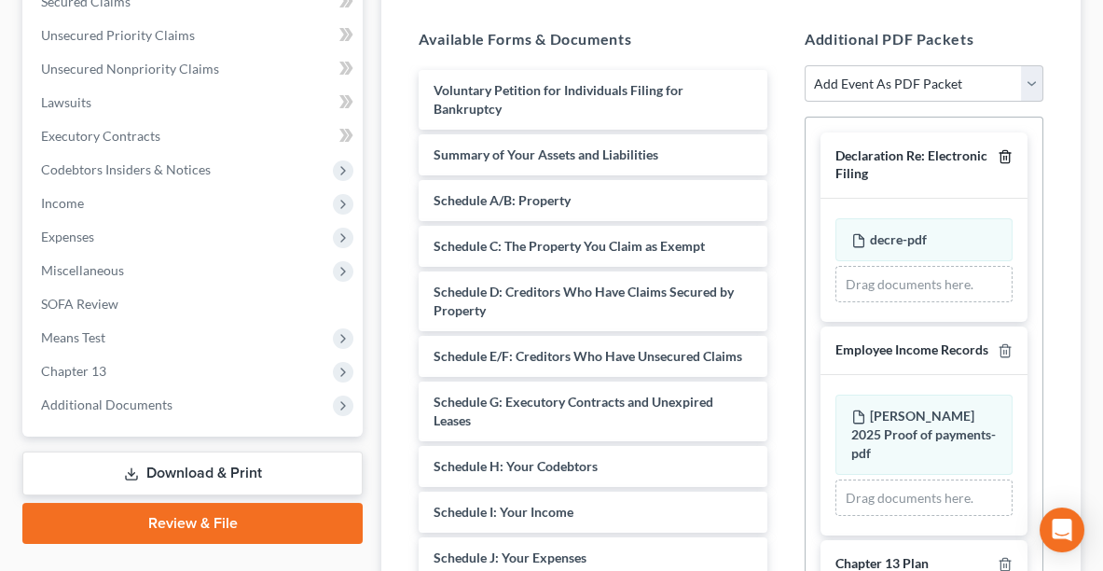
click at [1000, 151] on icon "button" at bounding box center [1004, 157] width 8 height 12
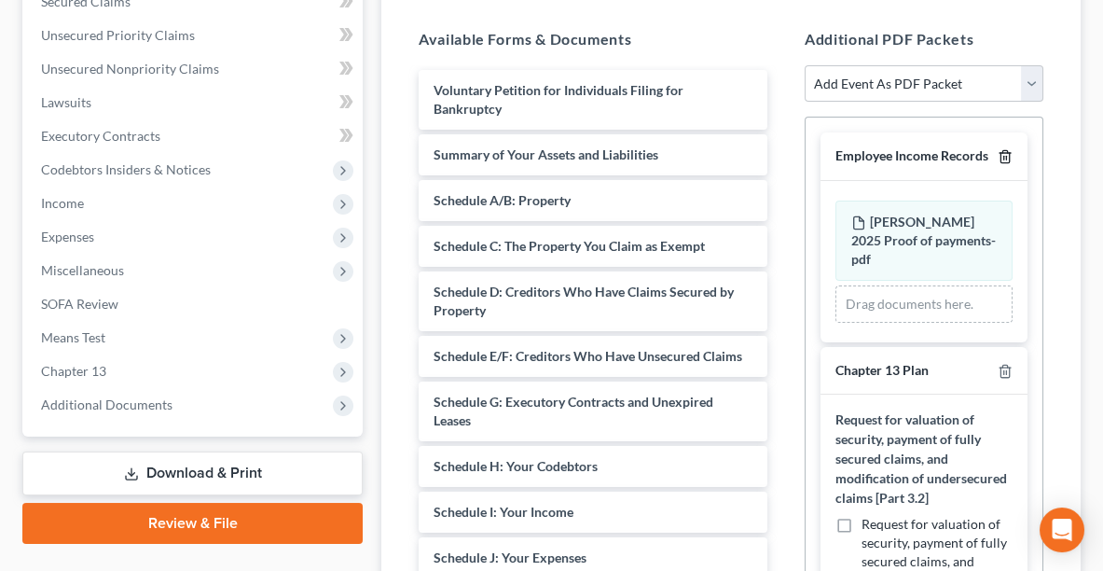
click at [1000, 151] on icon "button" at bounding box center [1004, 157] width 8 height 12
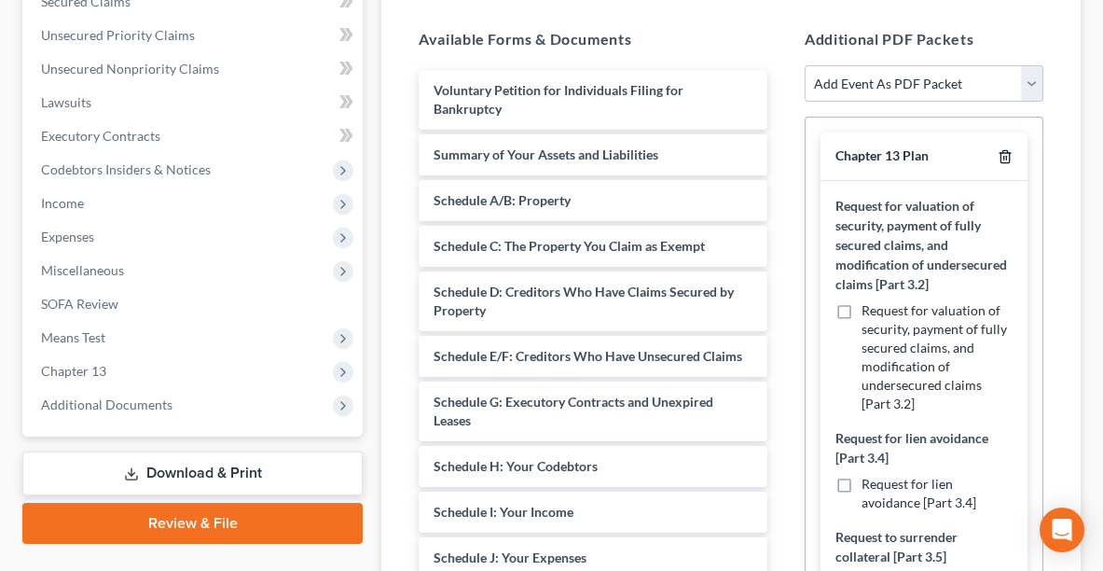
click at [1000, 151] on icon "button" at bounding box center [1004, 157] width 8 height 12
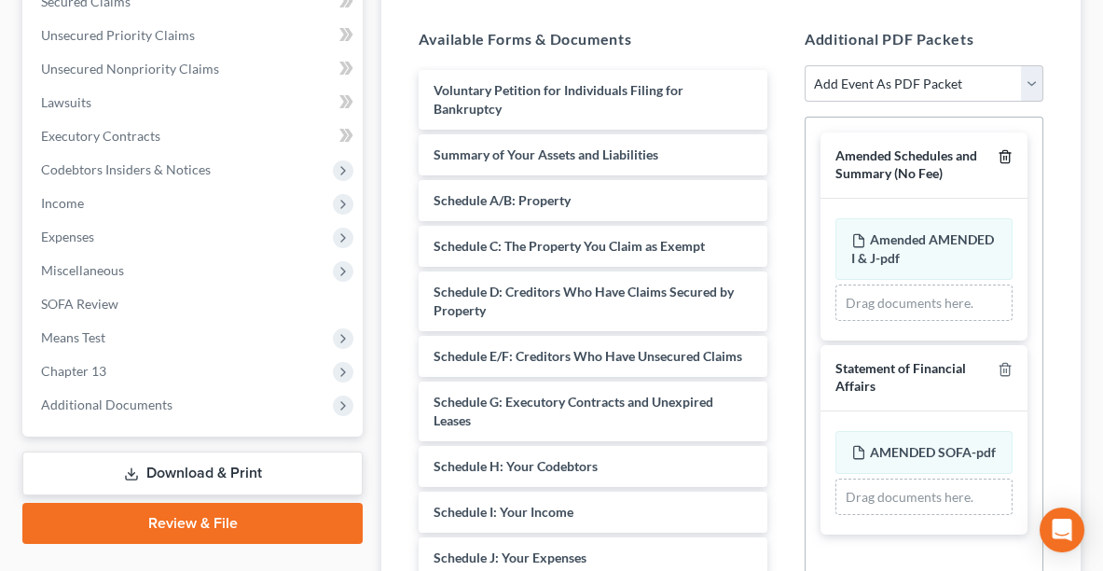
click at [1008, 149] on icon "button" at bounding box center [1005, 156] width 15 height 15
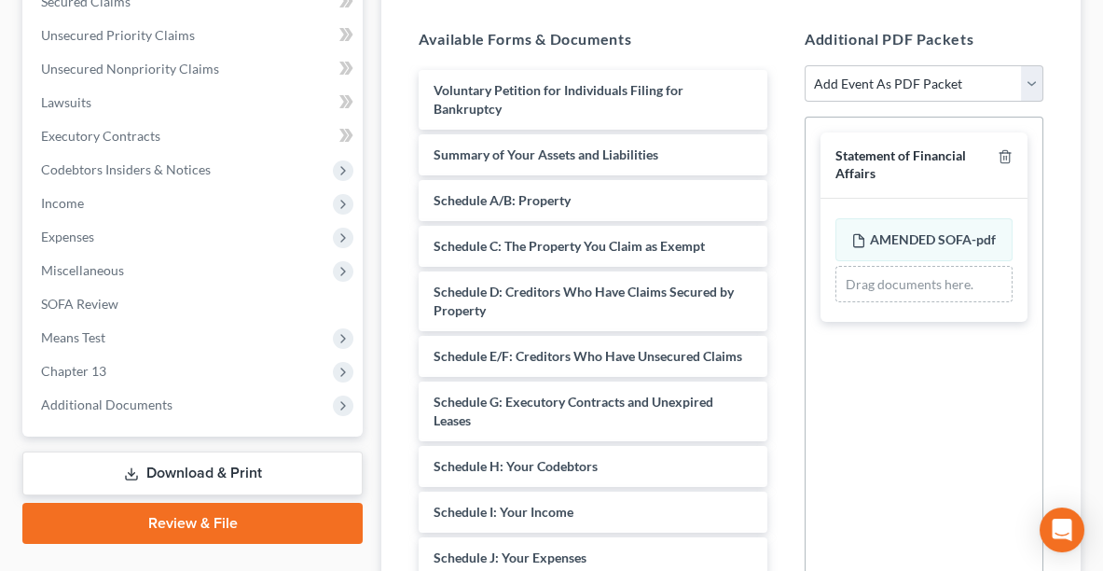
scroll to position [648, 0]
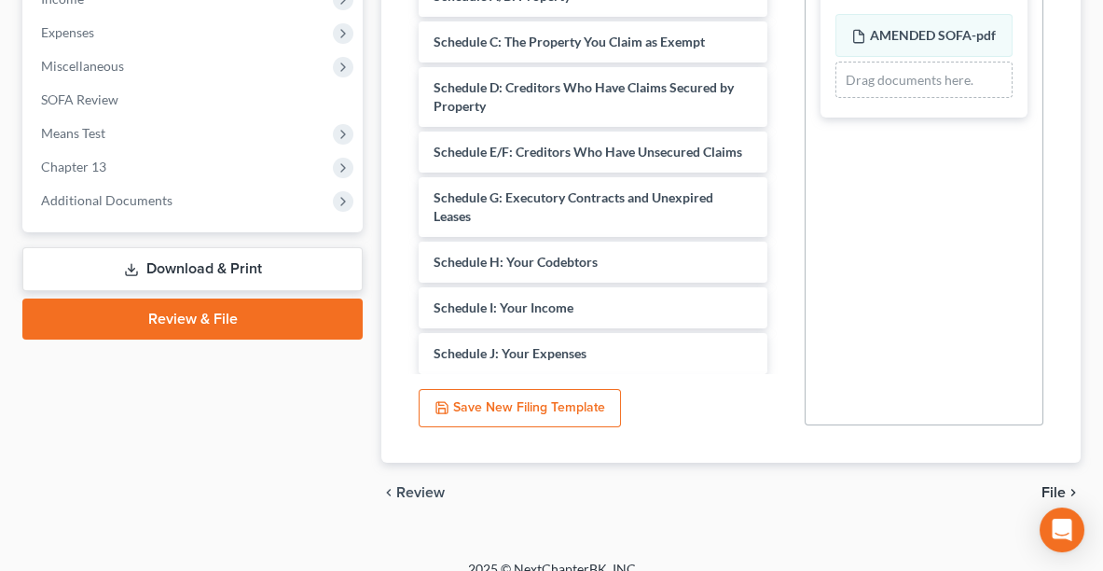
click at [1064, 485] on span "File" at bounding box center [1053, 492] width 24 height 15
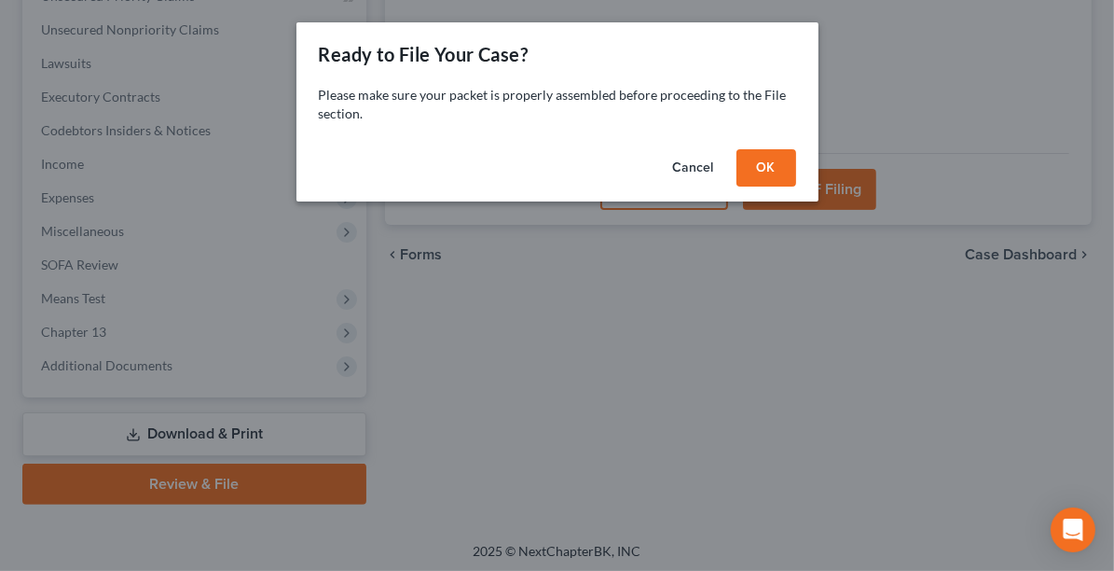
click at [755, 161] on button "OK" at bounding box center [767, 167] width 60 height 37
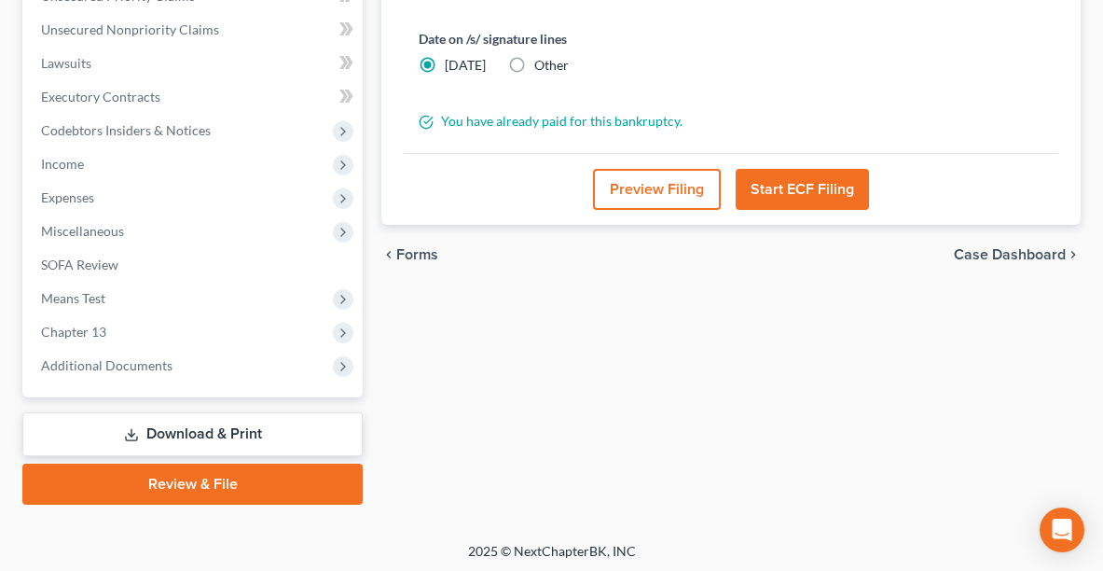
click at [756, 186] on button "Start ECF Filing" at bounding box center [802, 189] width 133 height 41
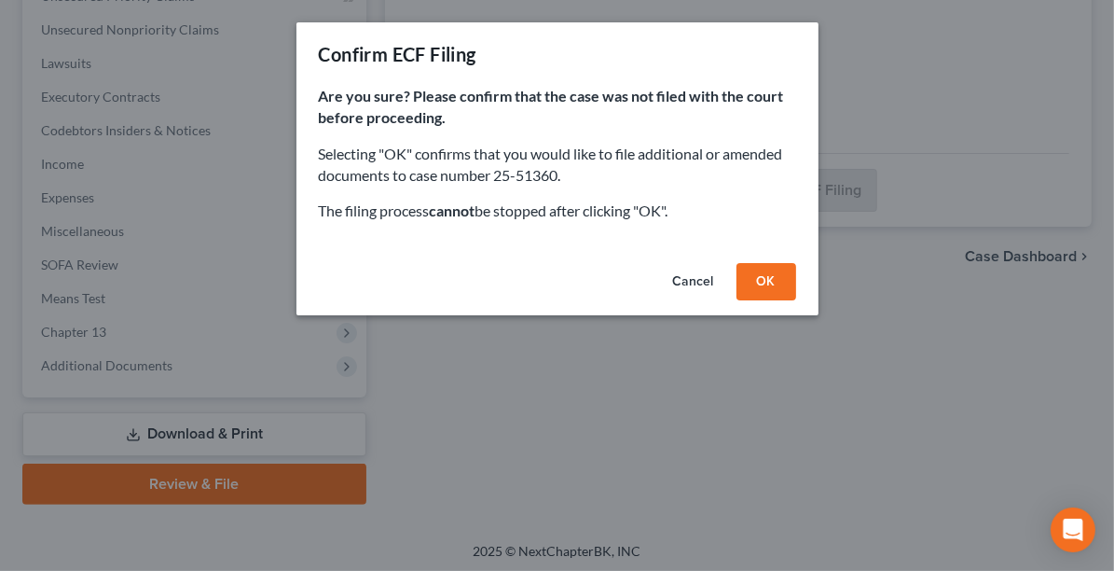
click at [769, 275] on button "OK" at bounding box center [767, 281] width 60 height 37
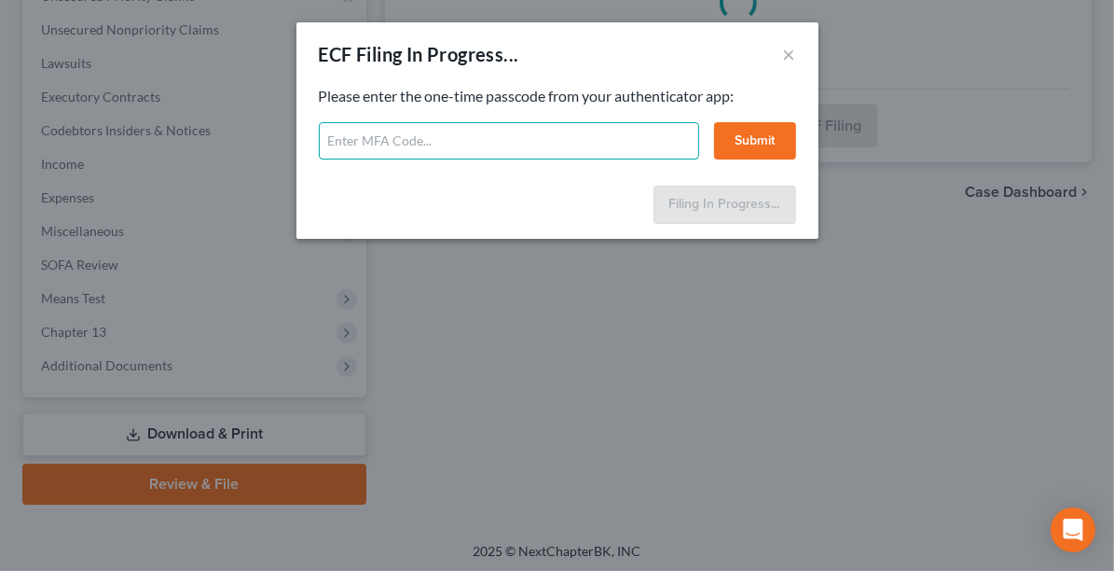
click at [544, 139] on input "text" at bounding box center [509, 140] width 380 height 37
type input "9"
type input "513666"
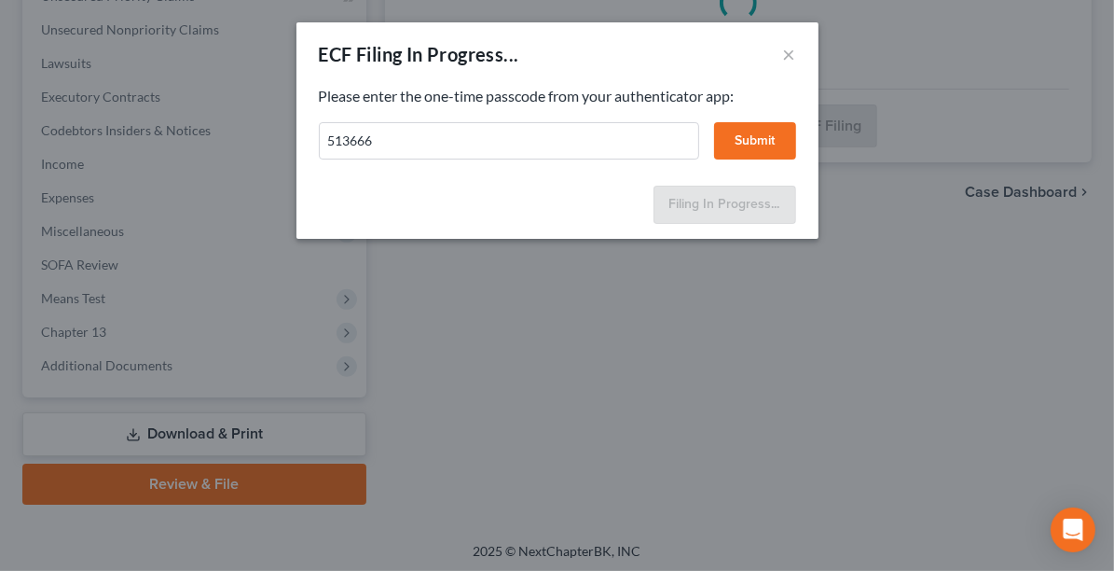
click at [768, 133] on button "Submit" at bounding box center [755, 140] width 82 height 37
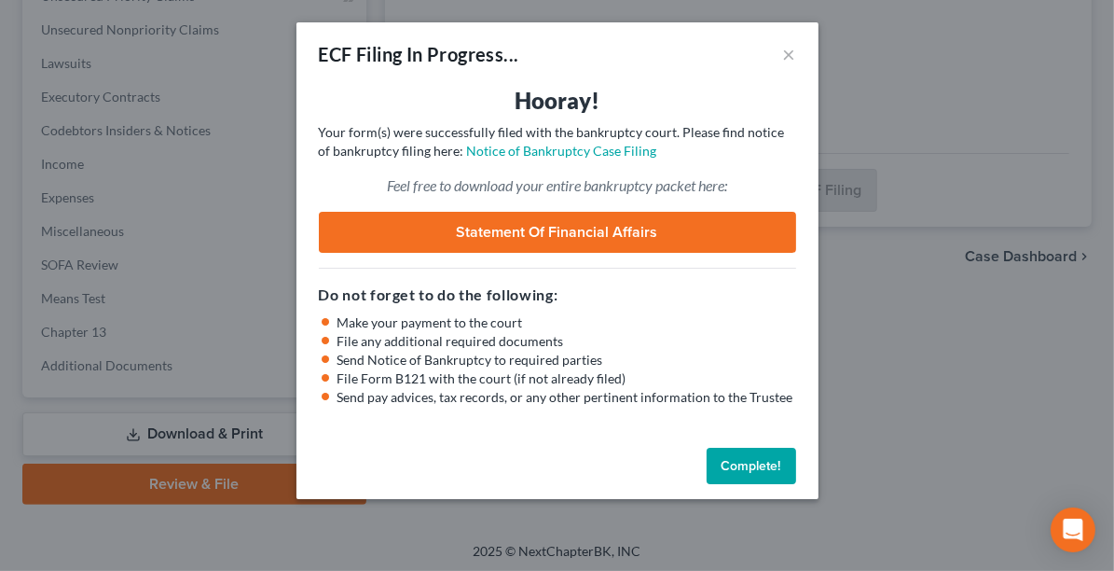
click at [779, 467] on button "Complete!" at bounding box center [752, 466] width 90 height 37
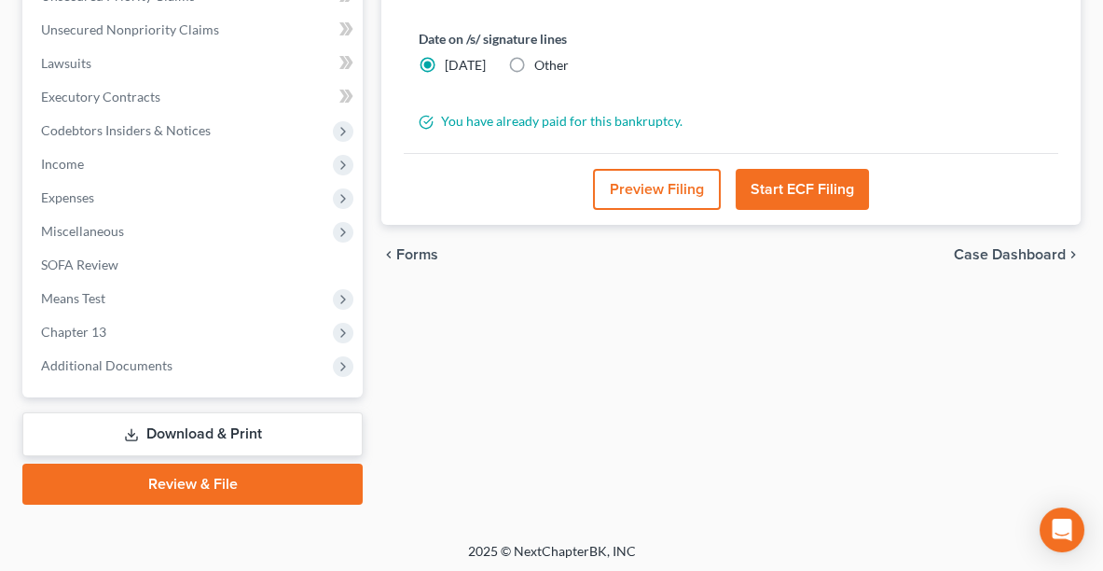
scroll to position [0, 0]
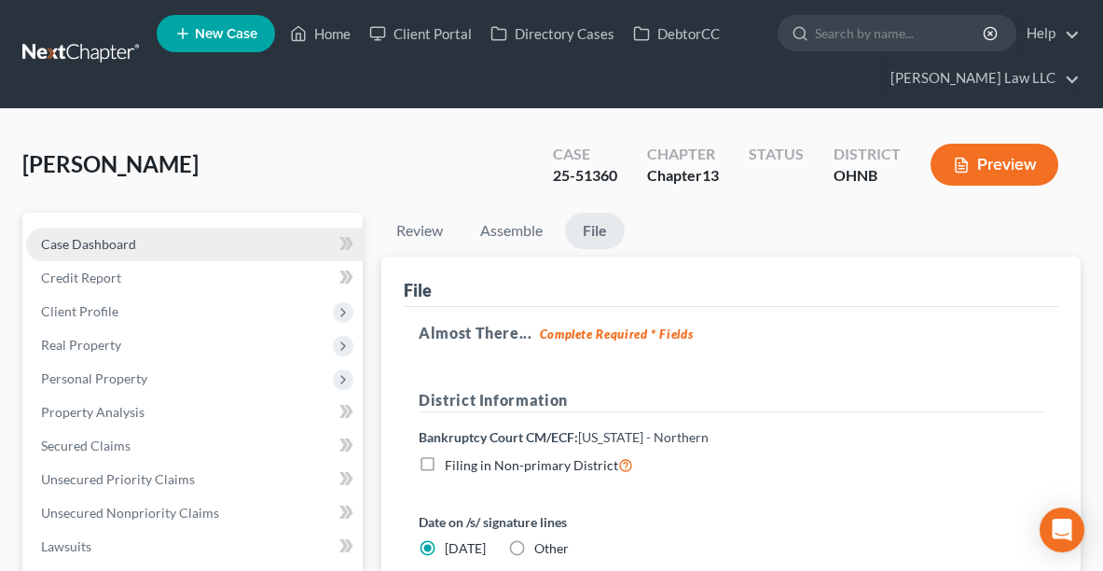
click at [76, 243] on span "Case Dashboard" at bounding box center [88, 244] width 95 height 16
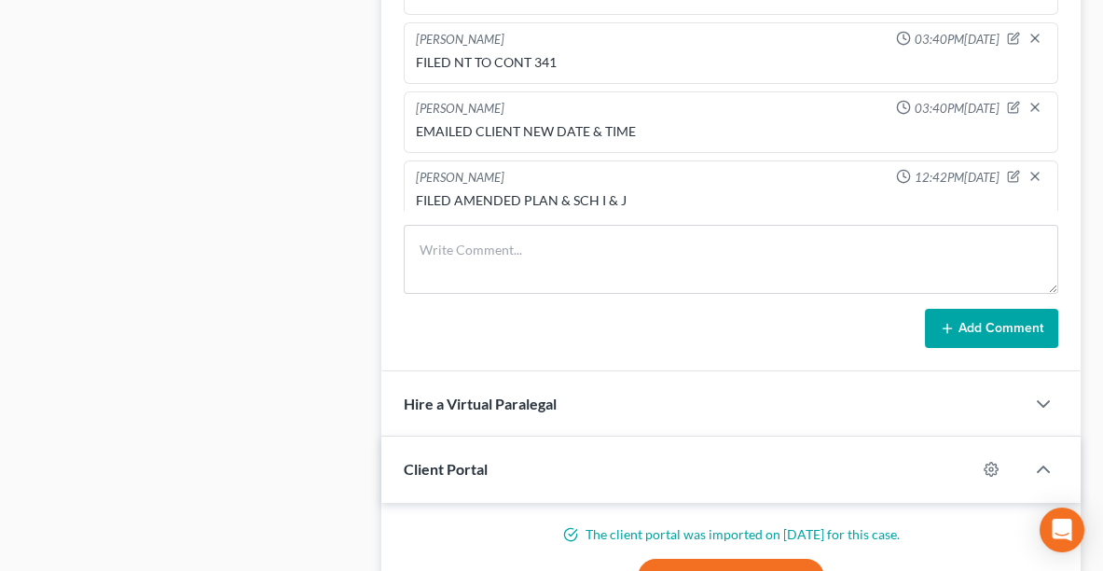
scroll to position [1354, 0]
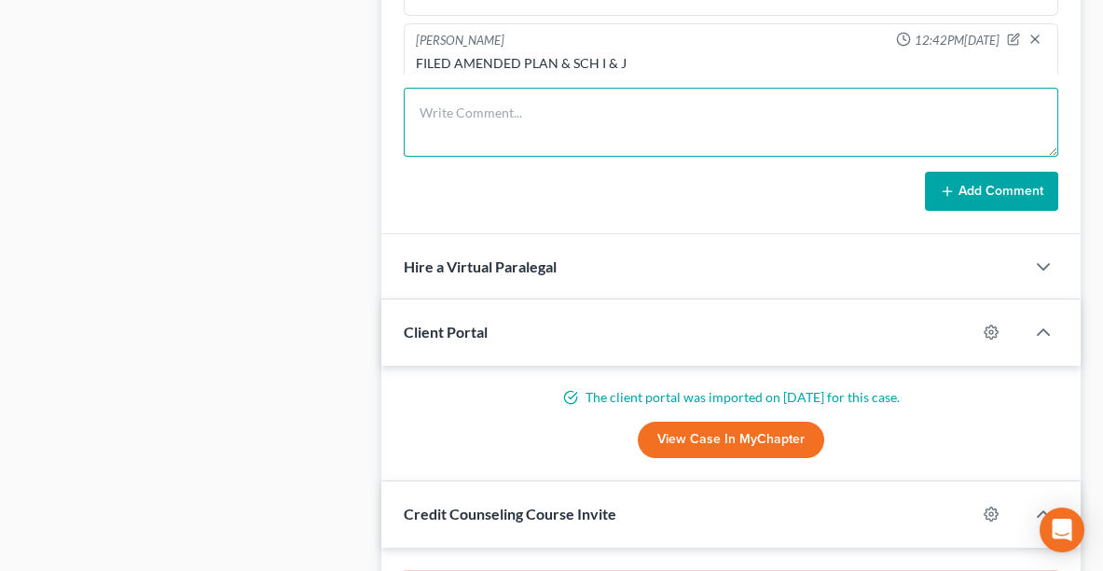
click at [793, 132] on textarea at bounding box center [731, 122] width 655 height 69
type textarea "FILED AMENDED SOFA"
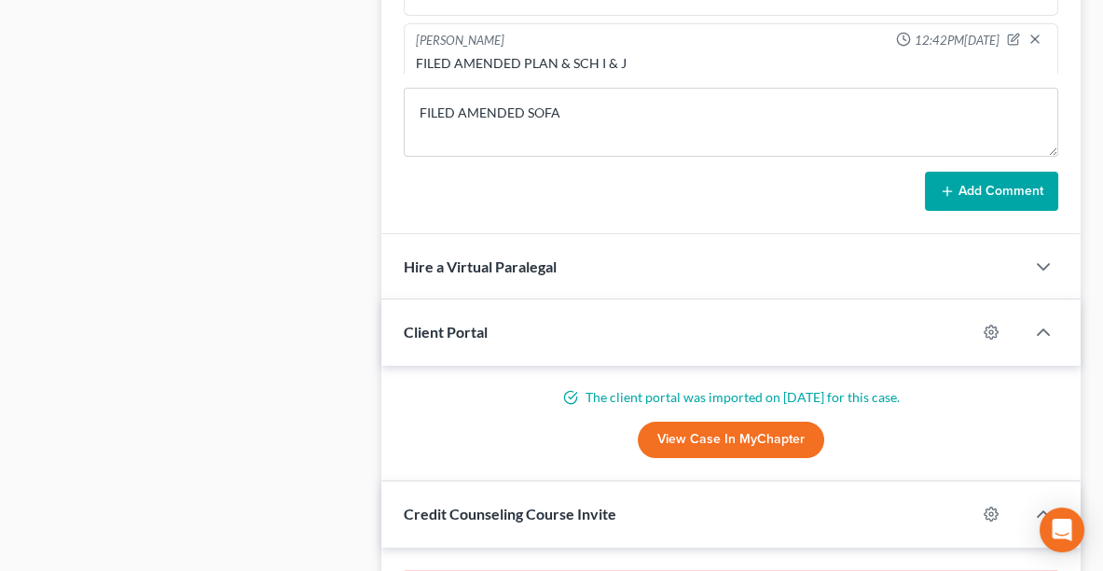
click at [966, 183] on button "Add Comment" at bounding box center [991, 191] width 133 height 39
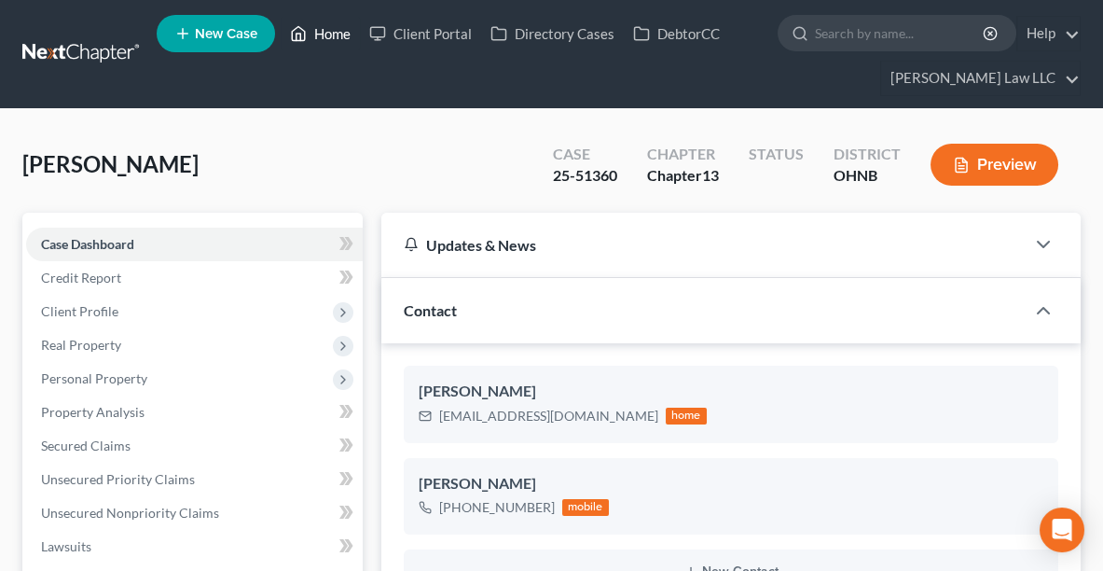
click at [324, 20] on link "Home" at bounding box center [320, 34] width 79 height 34
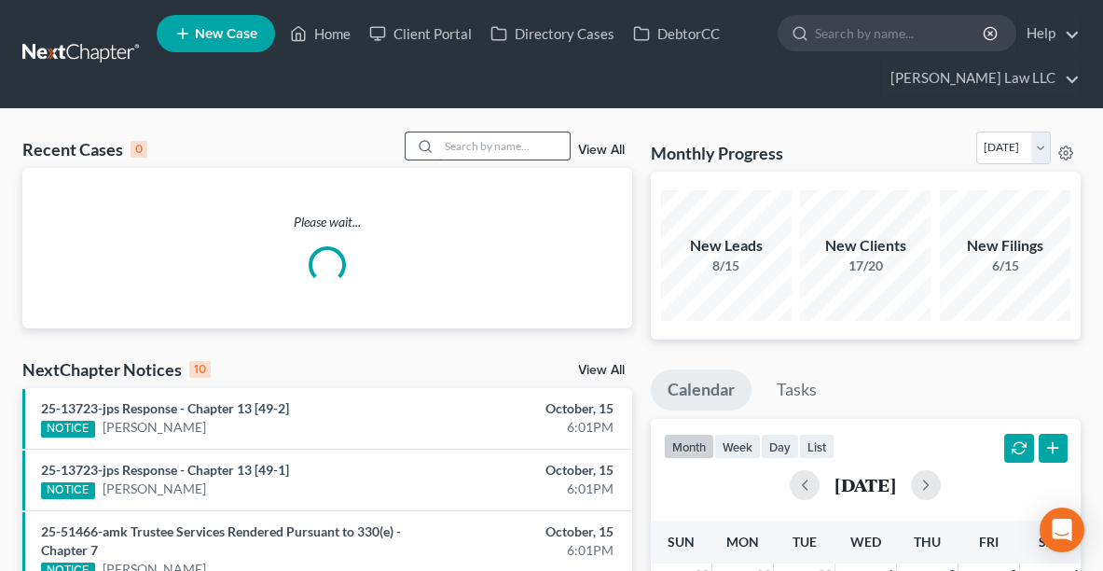
click at [494, 145] on input "search" at bounding box center [504, 145] width 131 height 27
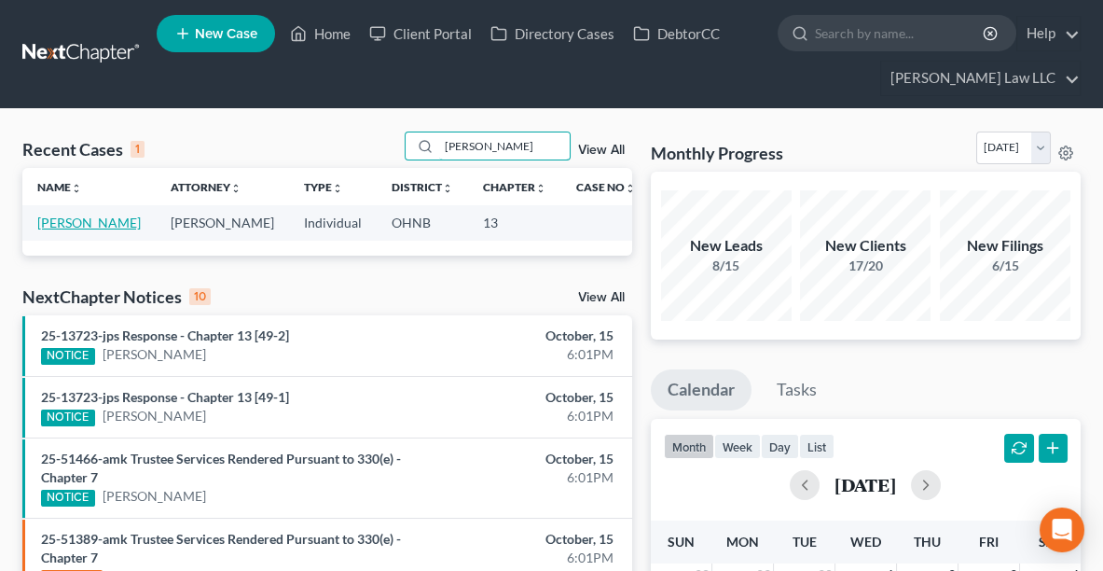
type input "[PERSON_NAME]"
click at [55, 220] on link "[PERSON_NAME]" at bounding box center [88, 222] width 103 height 16
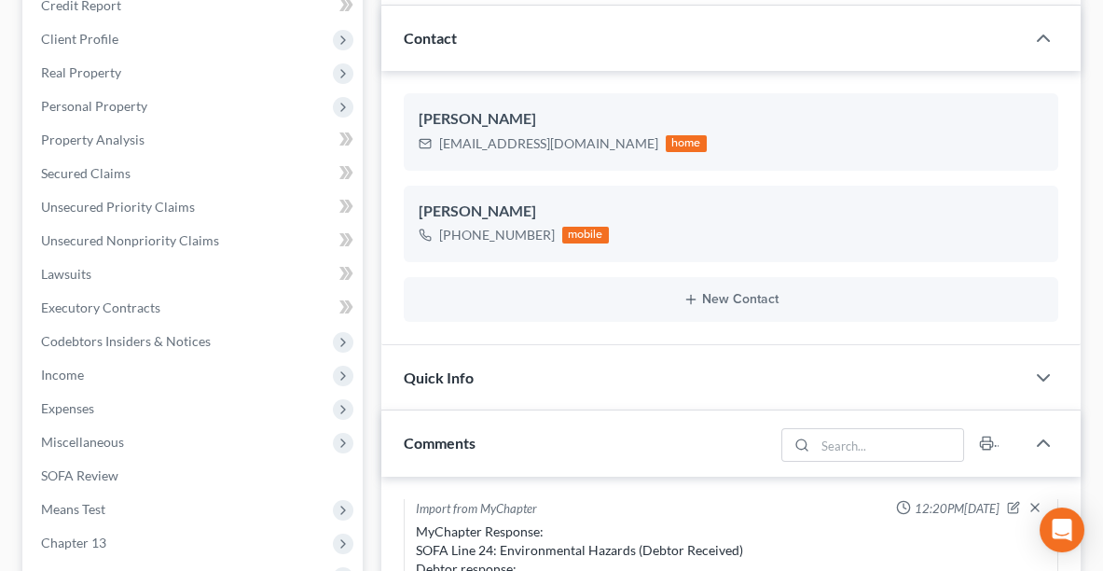
scroll to position [270, 0]
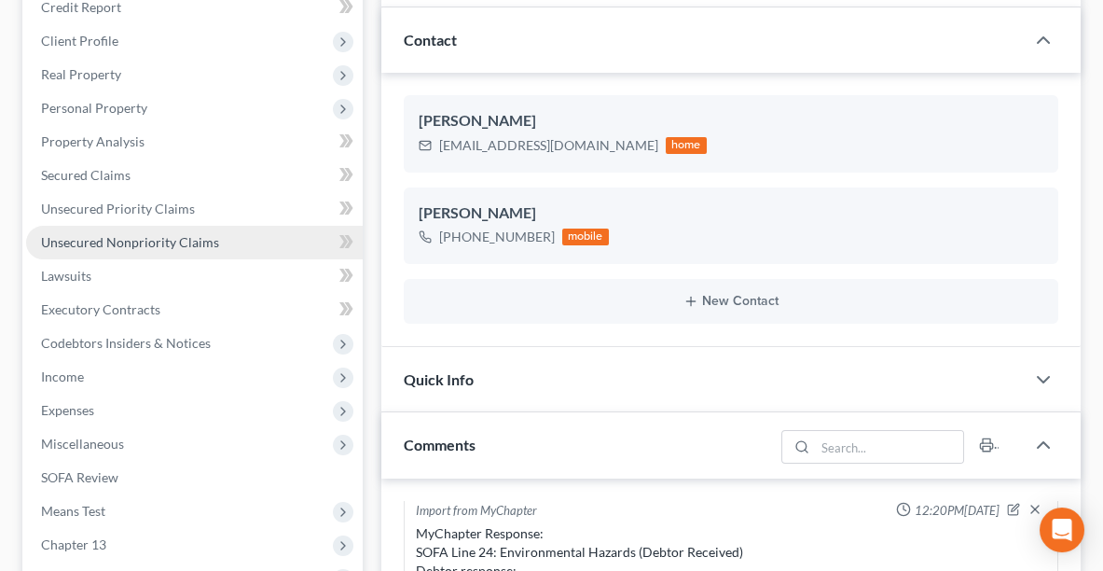
click at [52, 234] on span "Unsecured Nonpriority Claims" at bounding box center [130, 242] width 178 height 16
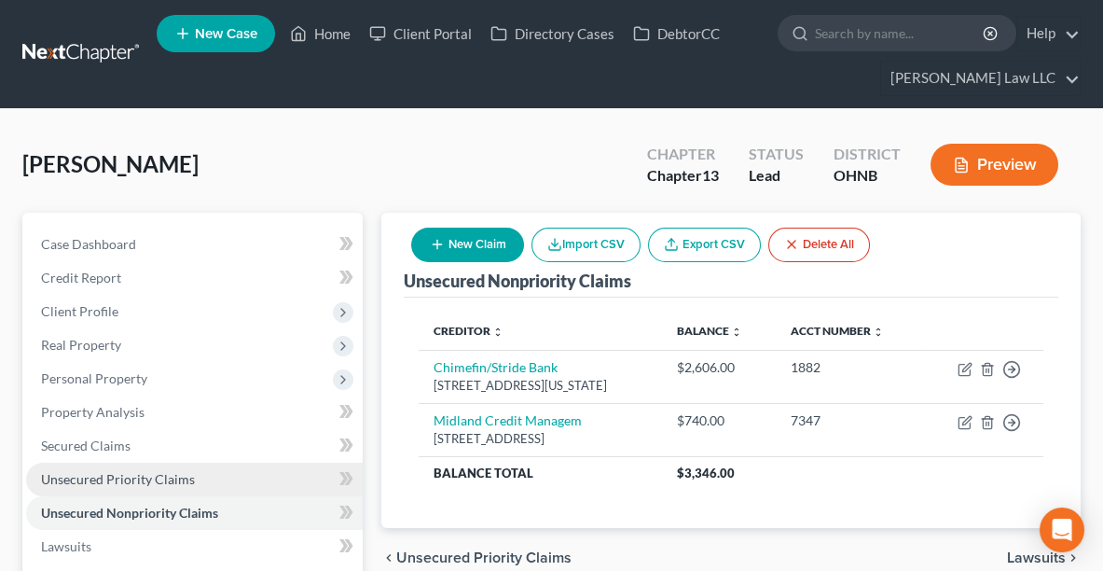
click at [175, 462] on link "Unsecured Priority Claims" at bounding box center [194, 479] width 337 height 34
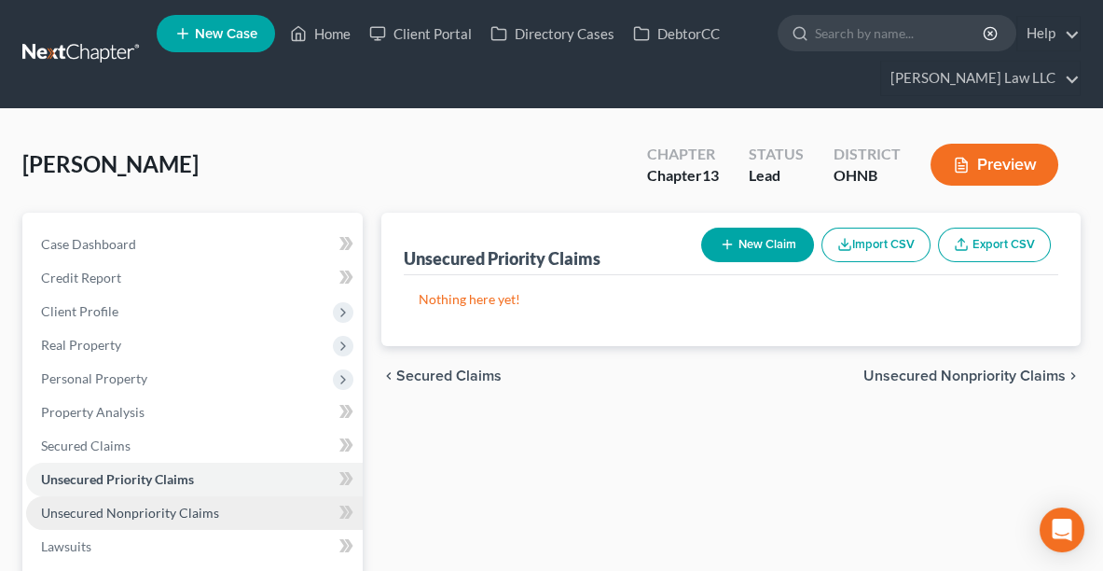
click at [132, 506] on span "Unsecured Nonpriority Claims" at bounding box center [130, 512] width 178 height 16
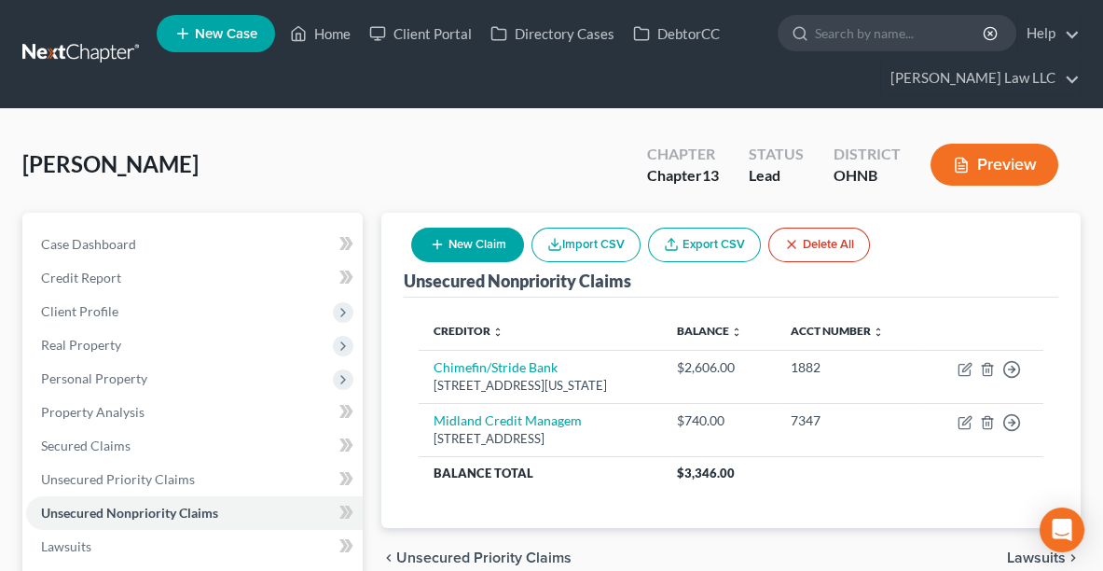
click at [462, 242] on button "New Claim" at bounding box center [467, 244] width 113 height 34
select select "0"
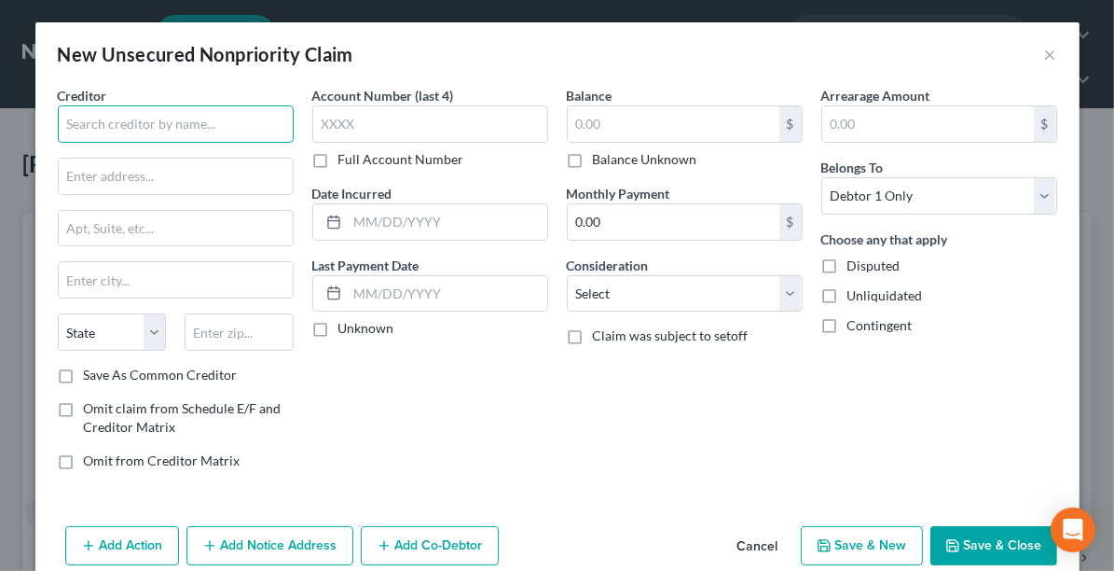
click at [205, 130] on input "text" at bounding box center [176, 123] width 236 height 37
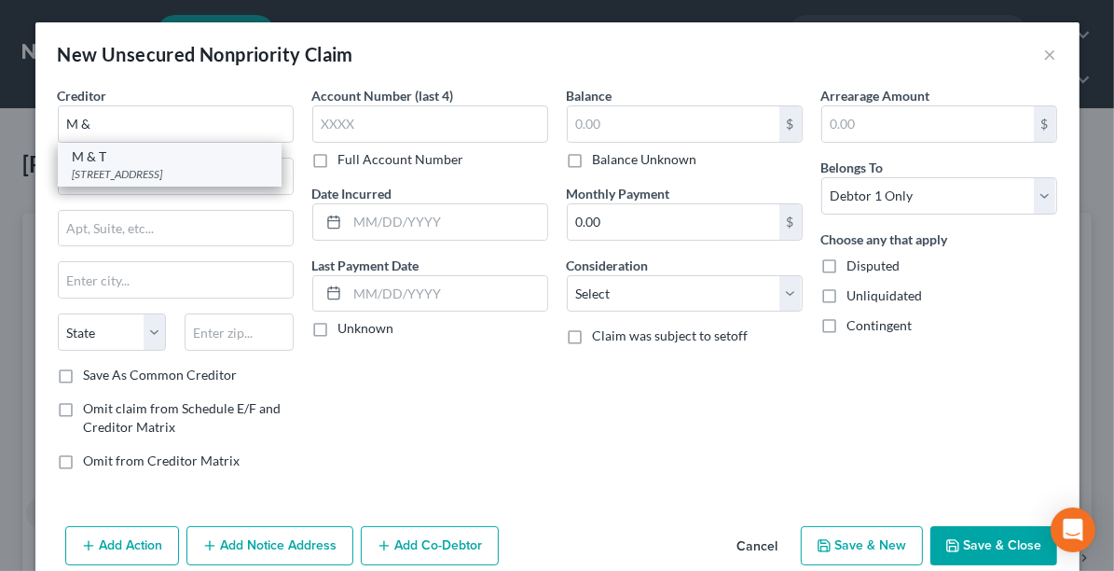
click at [144, 160] on div "M & T" at bounding box center [170, 156] width 194 height 19
type input "M & T"
type input "[STREET_ADDRESS]"
type input "Buffalo"
select select "35"
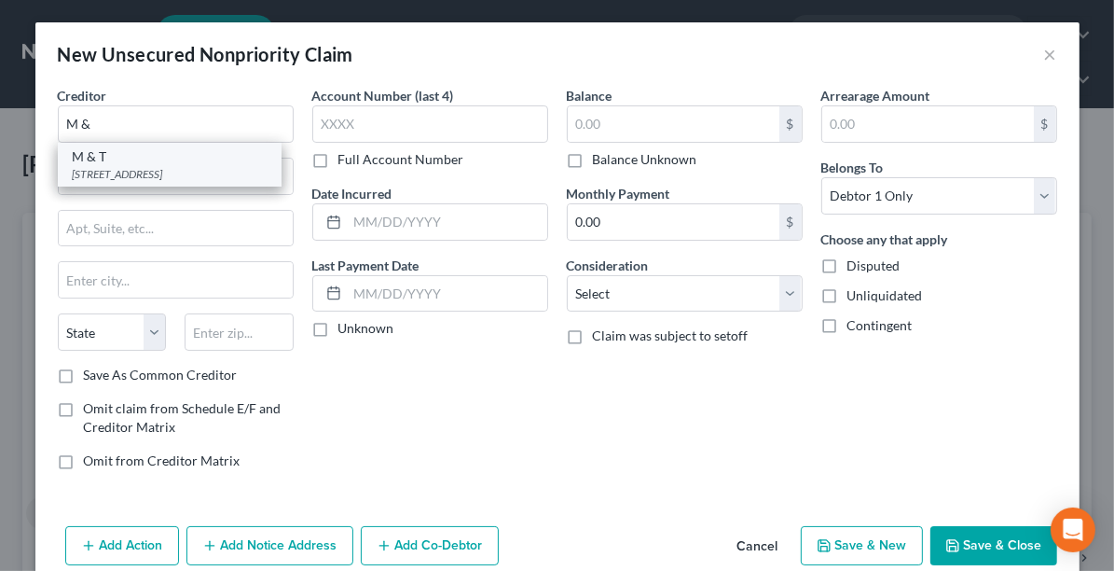
type input "14203"
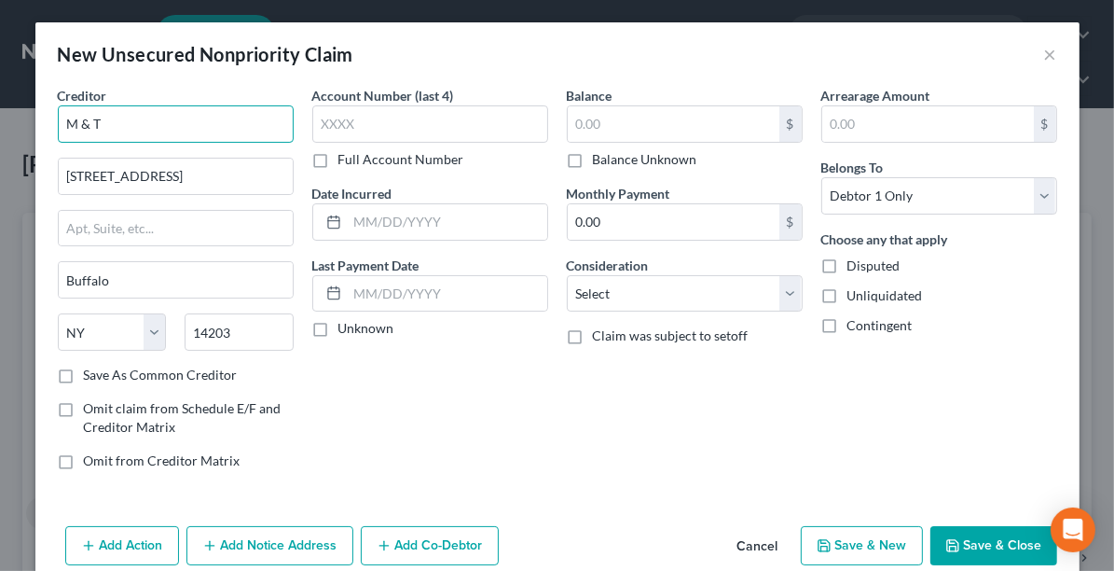
click at [146, 132] on input "M & T" at bounding box center [176, 123] width 236 height 37
type input "M & T Bank"
click at [610, 157] on label "Balance Unknown" at bounding box center [645, 159] width 104 height 19
click at [610, 157] on input "Balance Unknown" at bounding box center [606, 156] width 12 height 12
checkbox input "true"
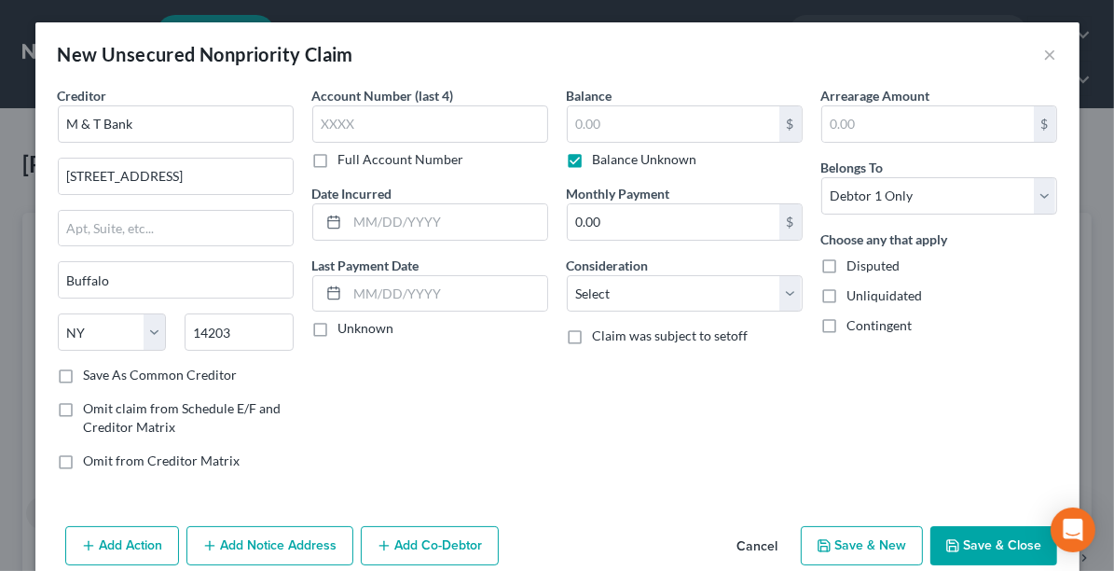
type input "0.00"
click at [990, 544] on button "Save & Close" at bounding box center [993, 545] width 127 height 39
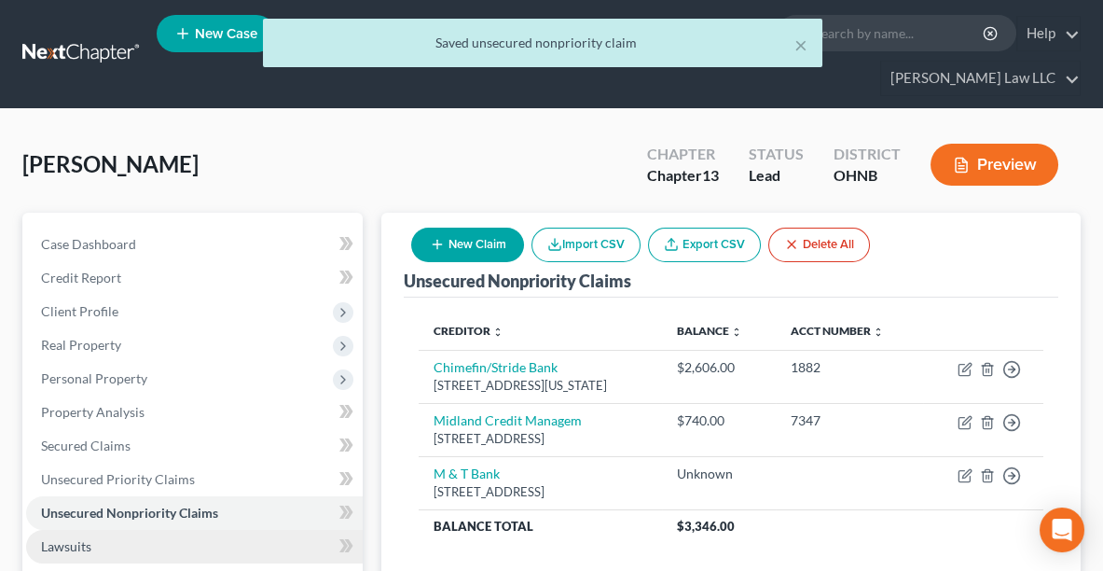
click at [102, 544] on link "Lawsuits" at bounding box center [194, 547] width 337 height 34
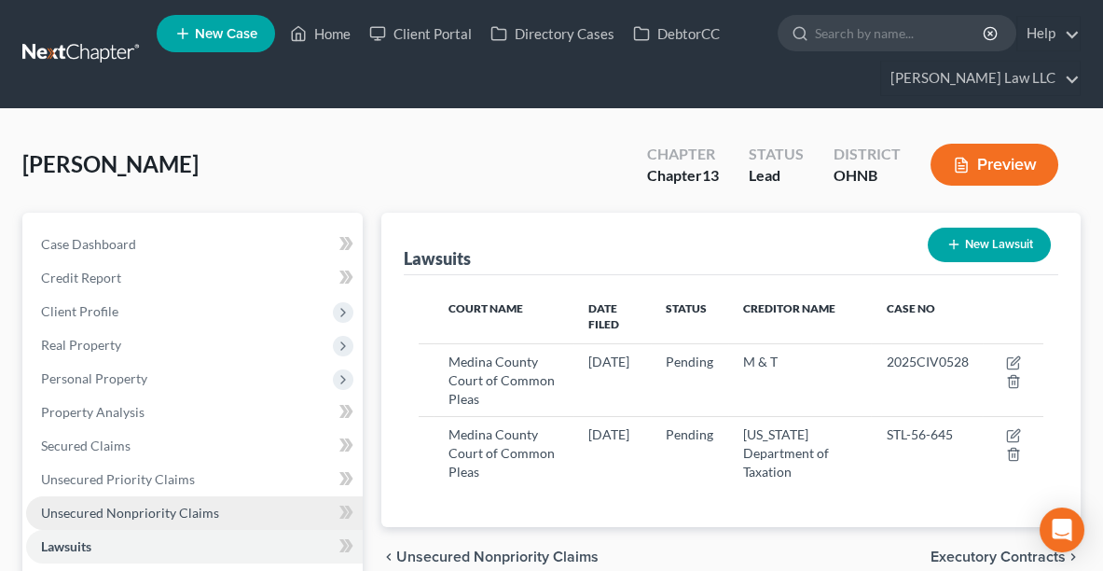
click at [113, 504] on span "Unsecured Nonpriority Claims" at bounding box center [130, 512] width 178 height 16
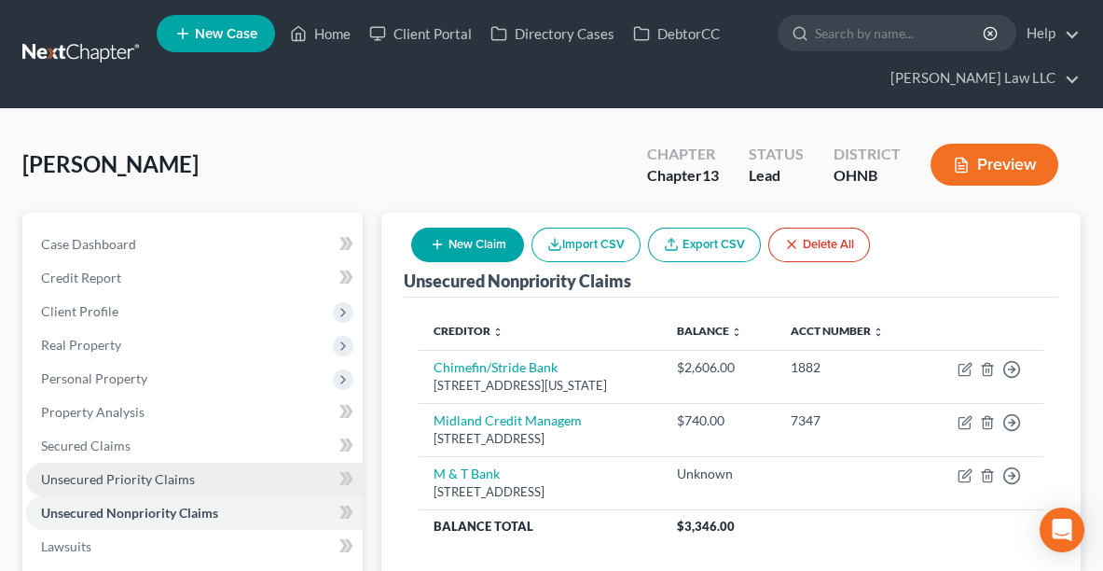
click at [117, 478] on span "Unsecured Priority Claims" at bounding box center [118, 479] width 154 height 16
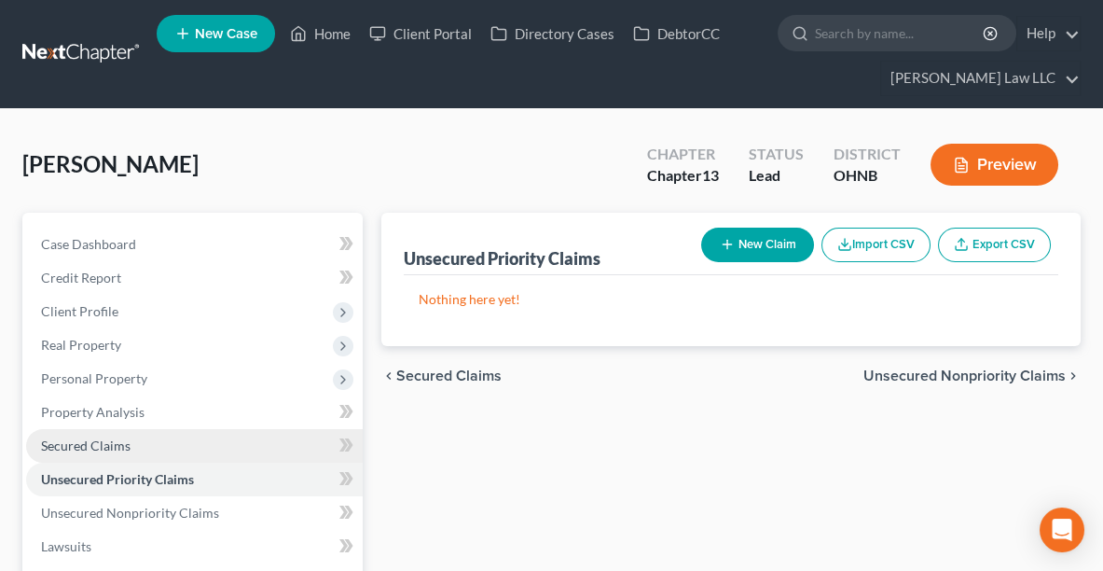
click at [70, 451] on link "Secured Claims" at bounding box center [194, 446] width 337 height 34
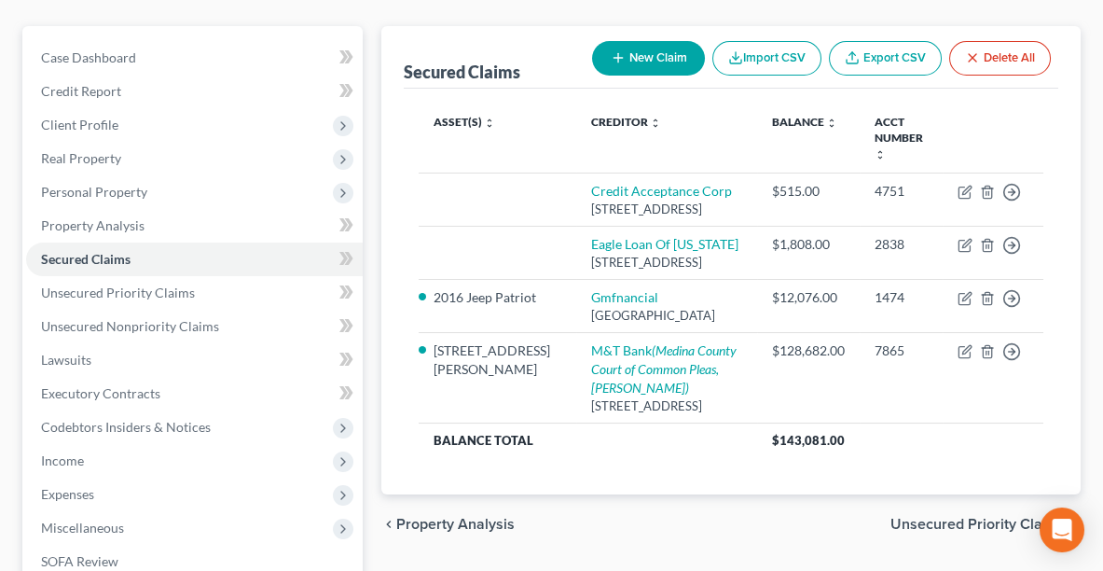
scroll to position [190, 0]
